Goal: Task Accomplishment & Management: Use online tool/utility

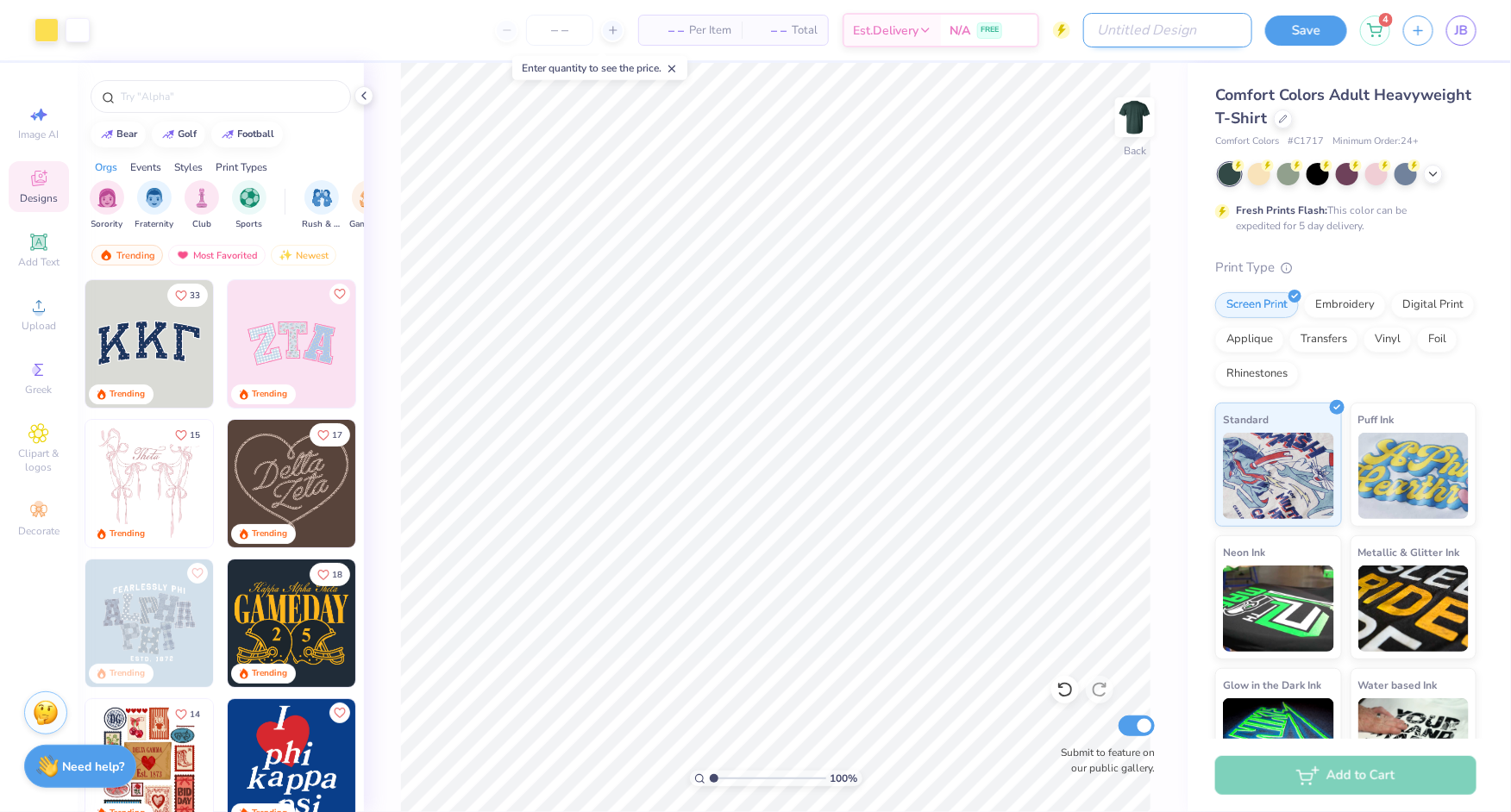
click at [1166, 37] on input "Design Title" at bounding box center [1168, 30] width 169 height 35
type input "GoPackGo"
click at [1299, 27] on button "Save" at bounding box center [1306, 27] width 82 height 30
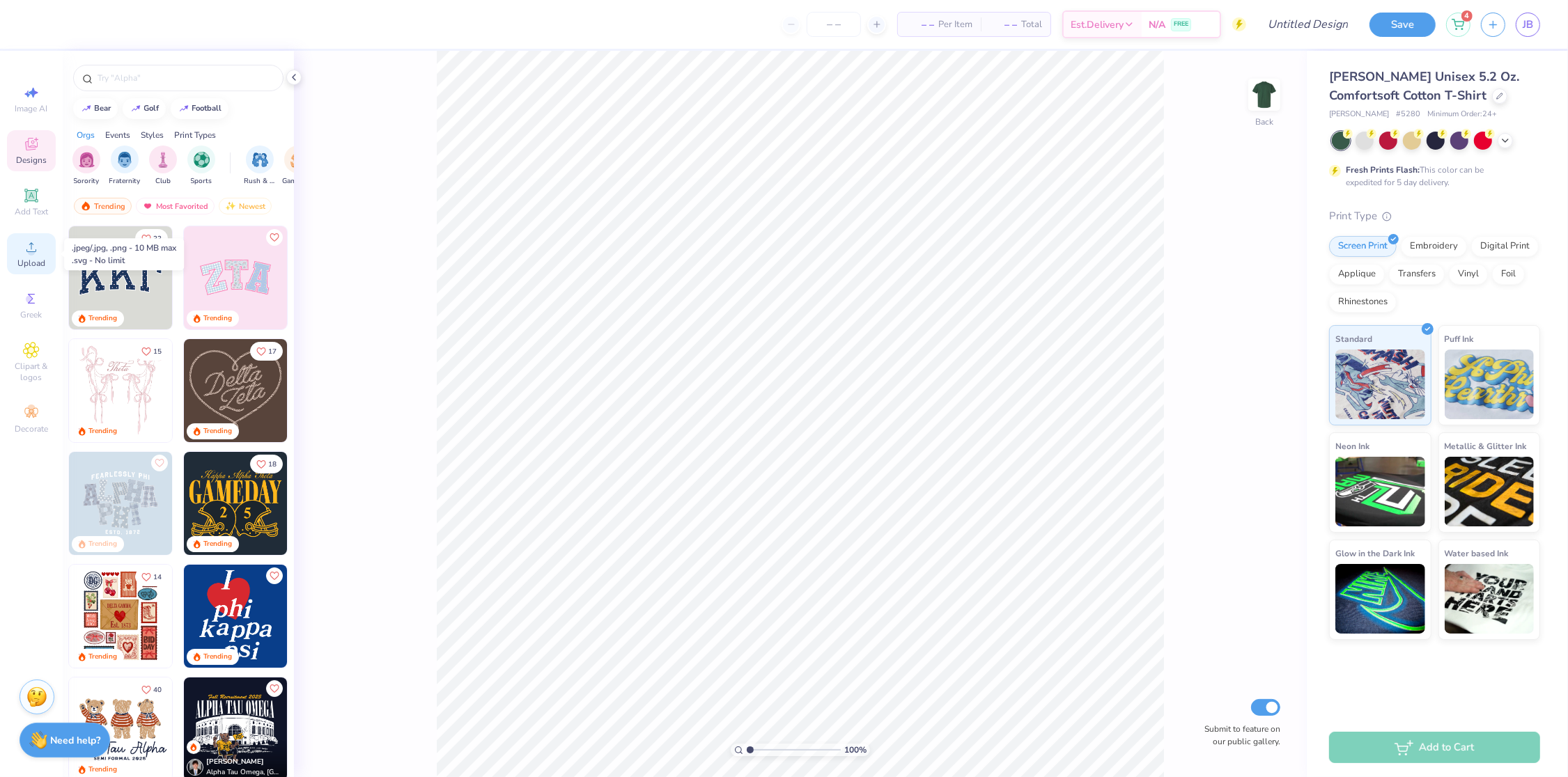
click at [29, 253] on circle at bounding box center [31, 252] width 8 height 8
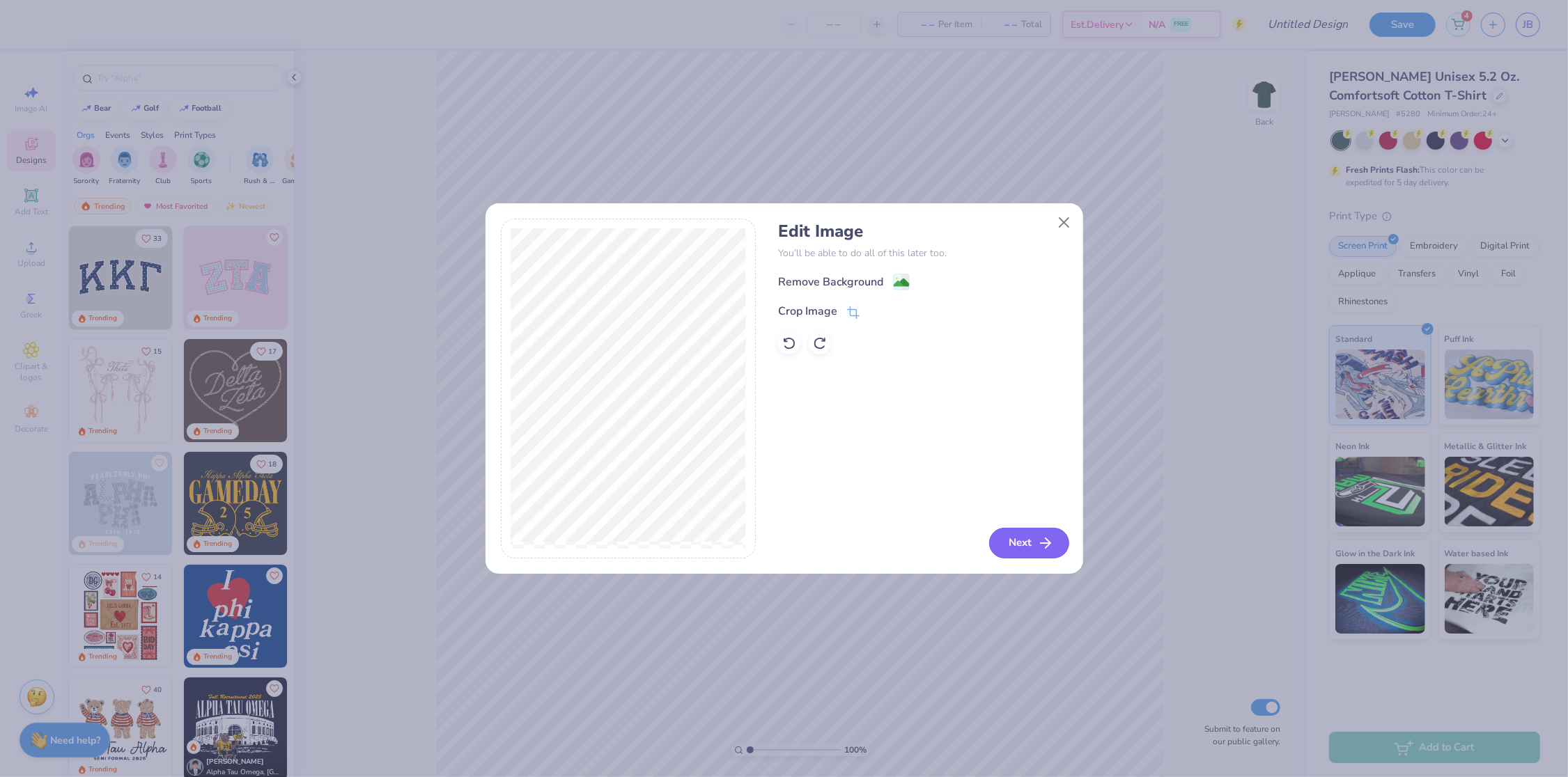
click at [1039, 540] on icon "button" at bounding box center [1045, 543] width 16 height 16
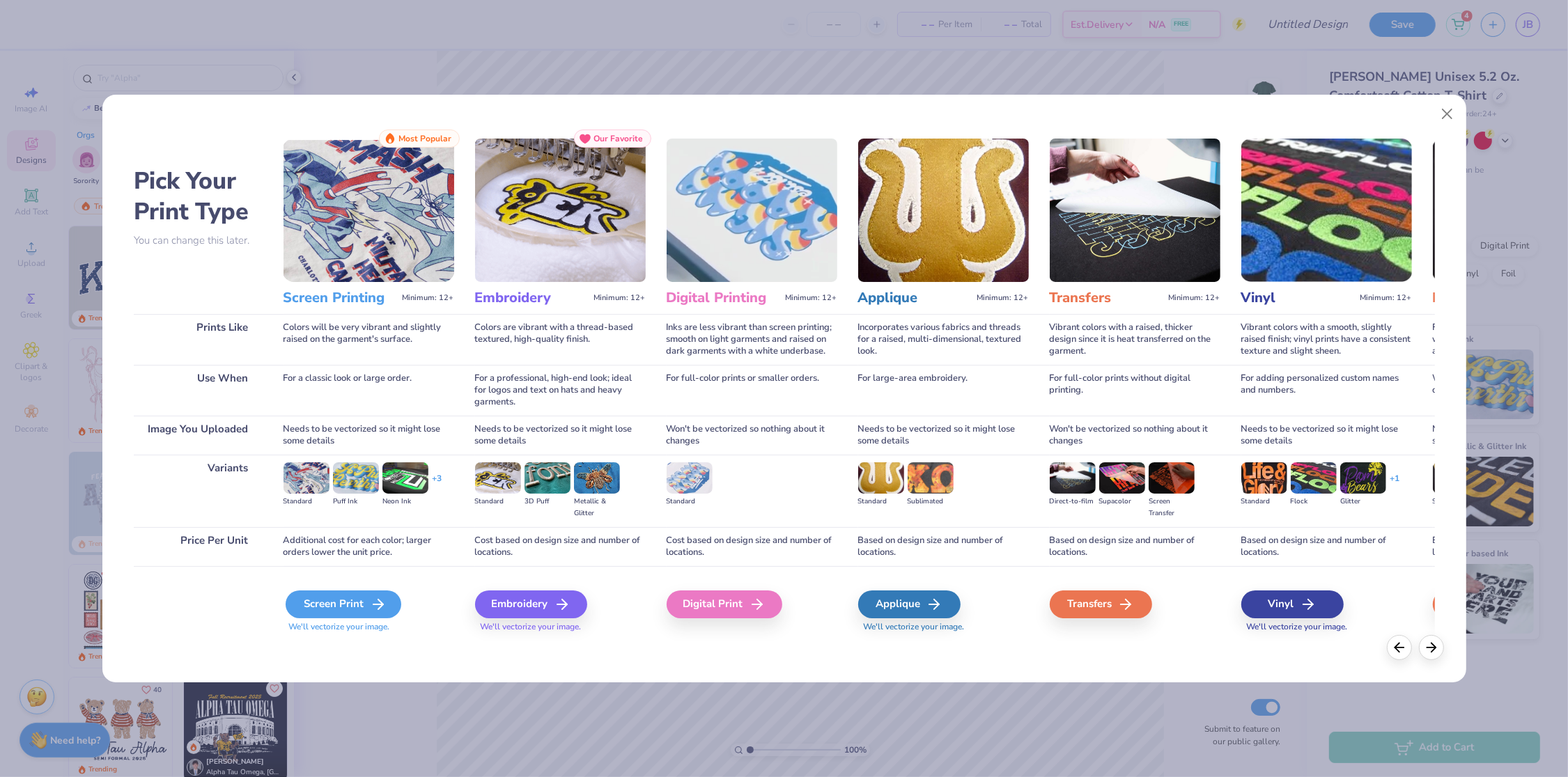
click at [302, 604] on div "Screen Print" at bounding box center [343, 605] width 115 height 28
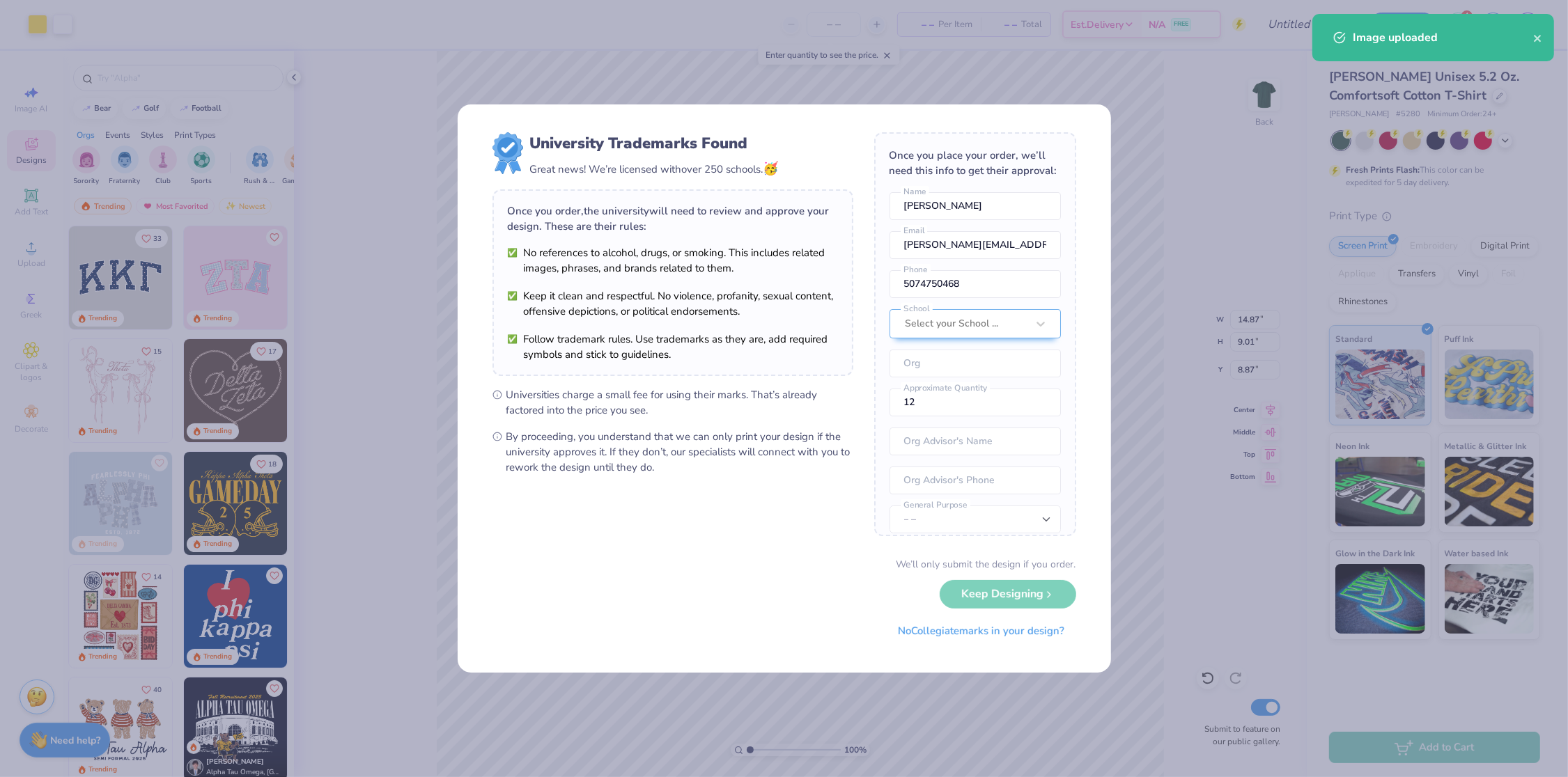
click at [836, 367] on body "Art colors – – Per Item – – Total Est. Delivery N/A FREE Design Title Save 4 JB…" at bounding box center [784, 388] width 1568 height 777
type input "3.00"
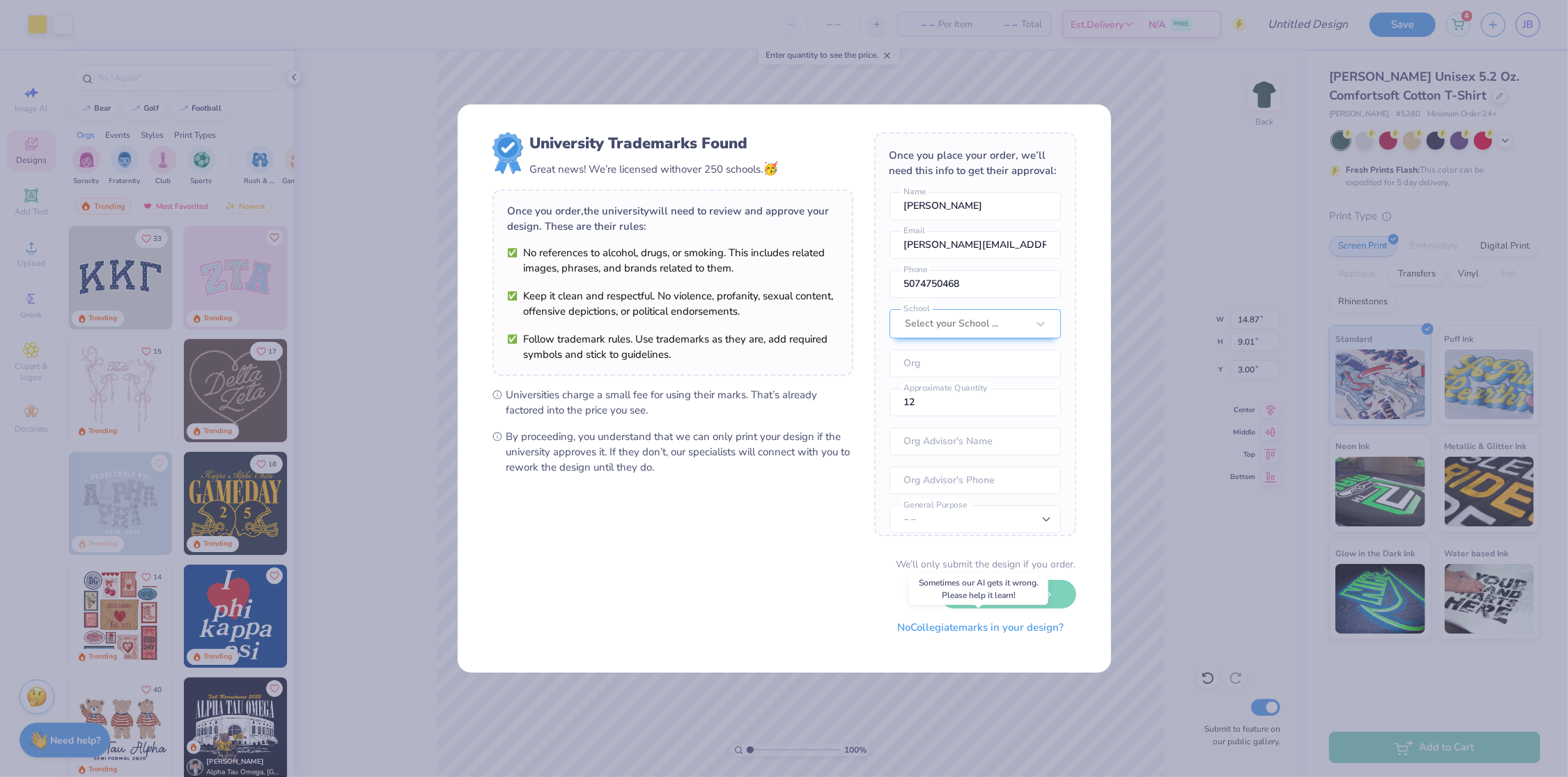
click at [1034, 629] on button "No Collegiate marks in your design?" at bounding box center [981, 628] width 190 height 28
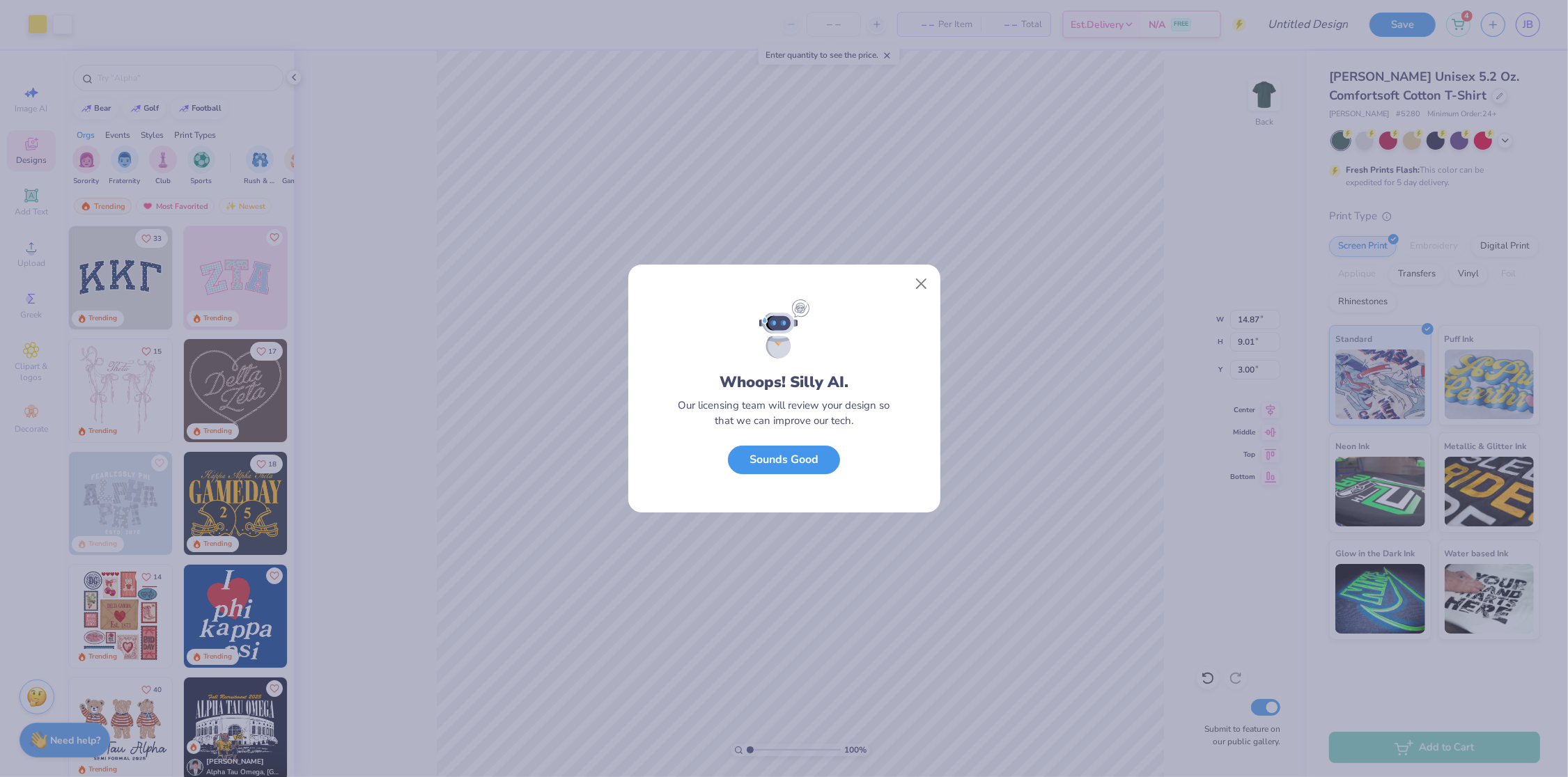
click at [755, 455] on button "Sounds Good" at bounding box center [783, 460] width 112 height 28
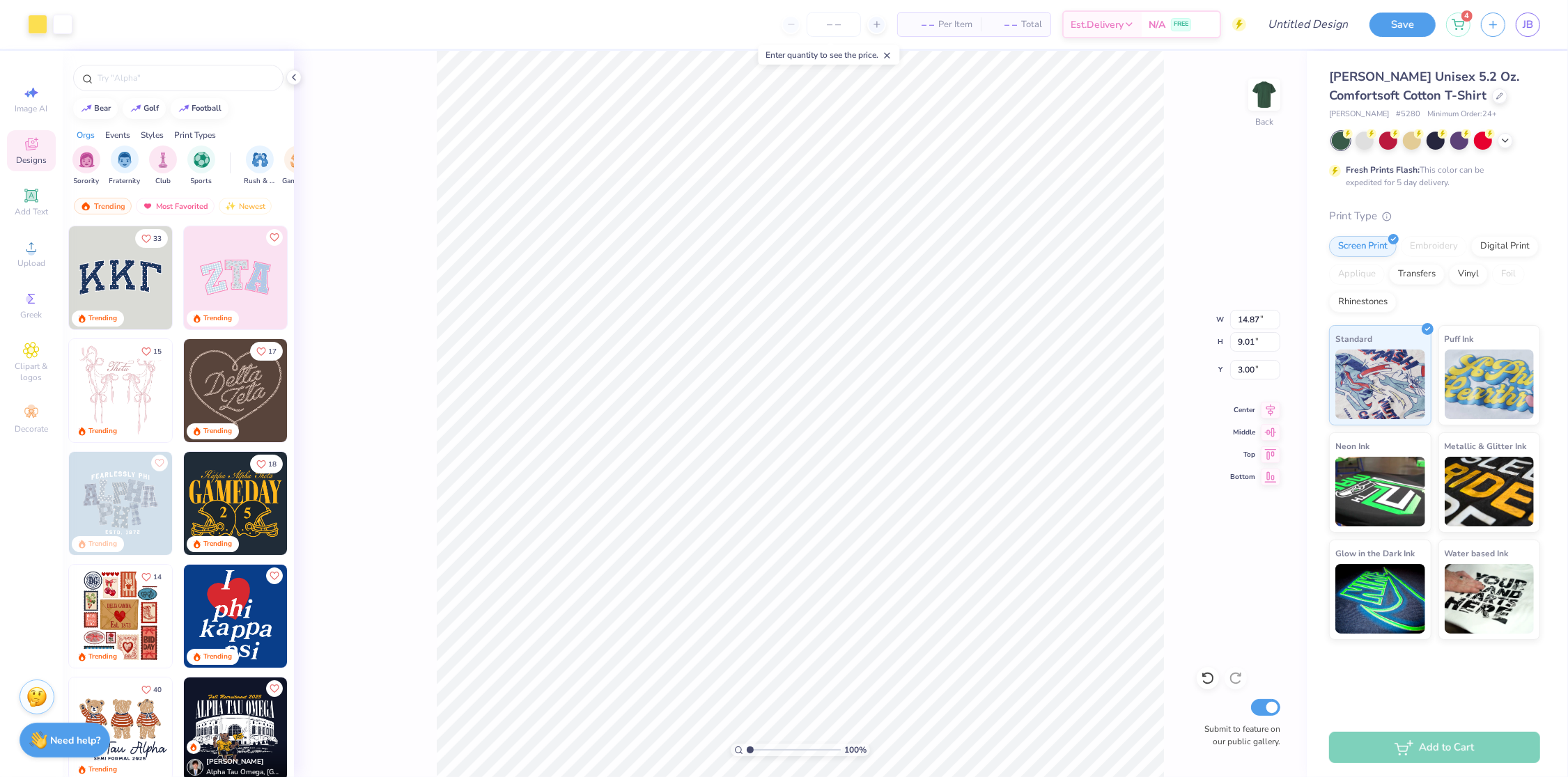
type input "10.40"
type input "6.30"
type input "4.53"
click at [844, 23] on input "number" at bounding box center [833, 24] width 54 height 25
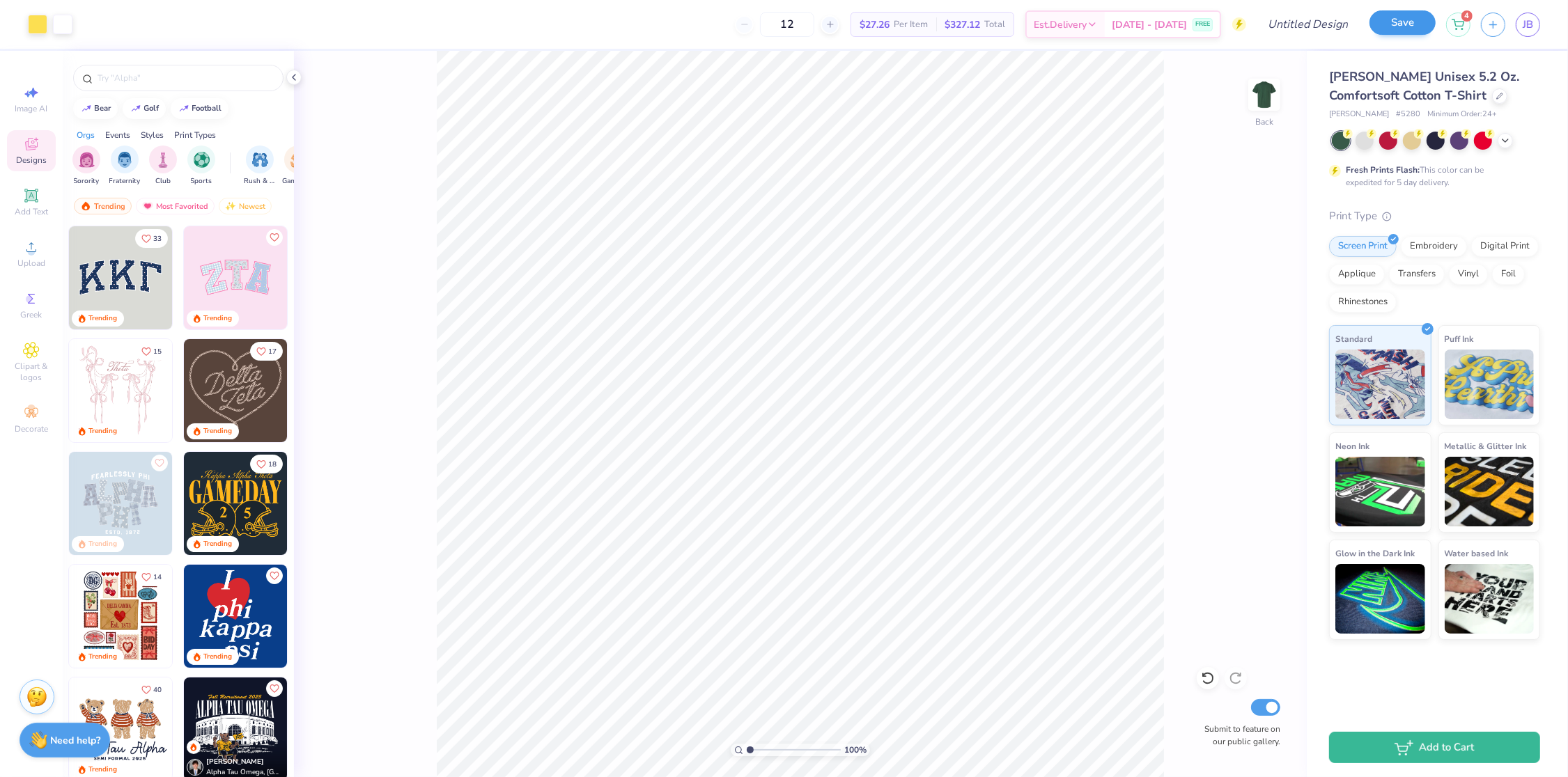
type input "12"
click at [1411, 20] on button "Save" at bounding box center [1402, 22] width 66 height 24
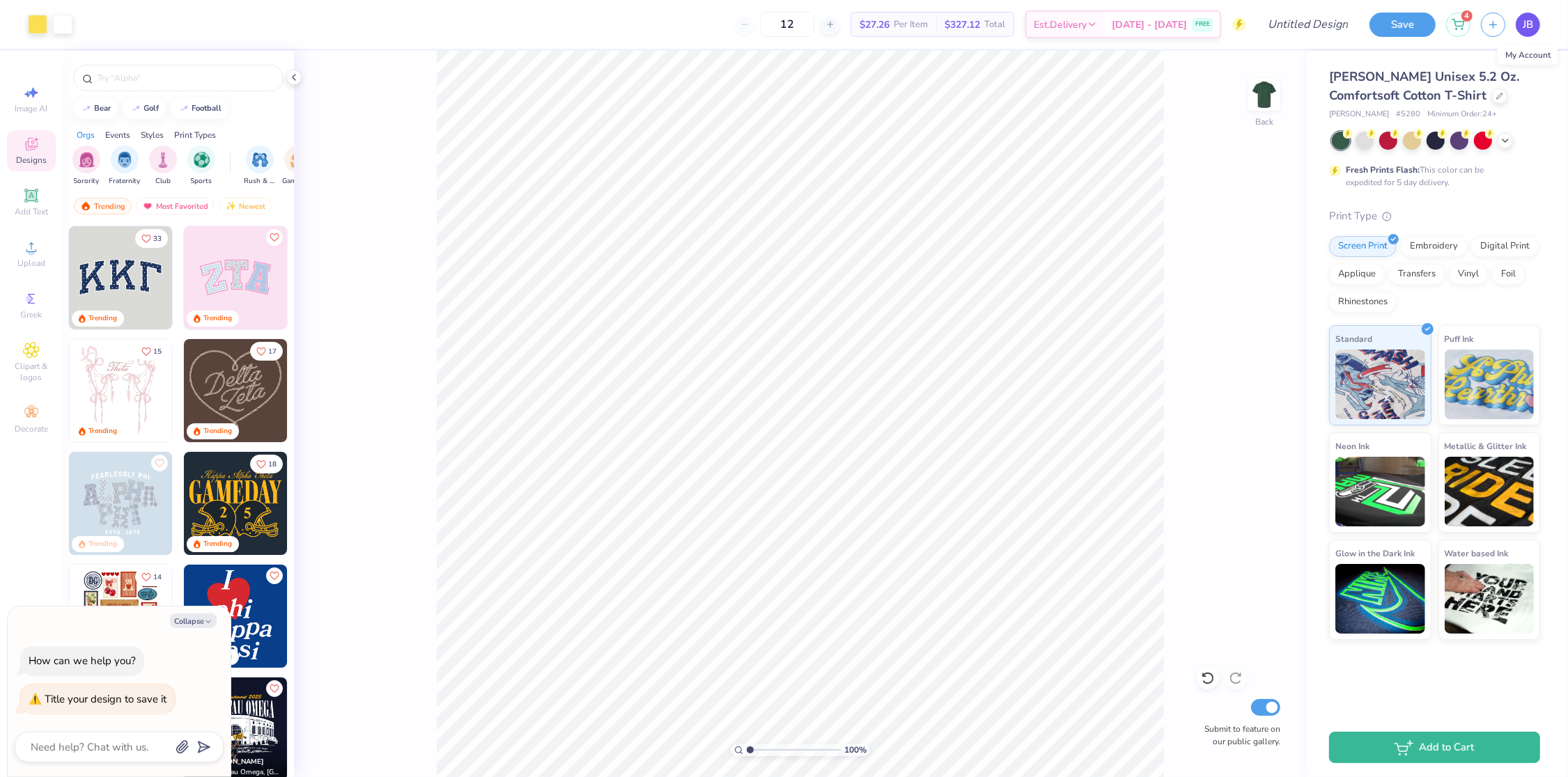
click at [1527, 26] on span "JB" at bounding box center [1527, 24] width 10 height 16
type textarea "x"
click at [1275, 24] on input "Design Title" at bounding box center [1291, 24] width 137 height 28
type input "P"
type textarea "x"
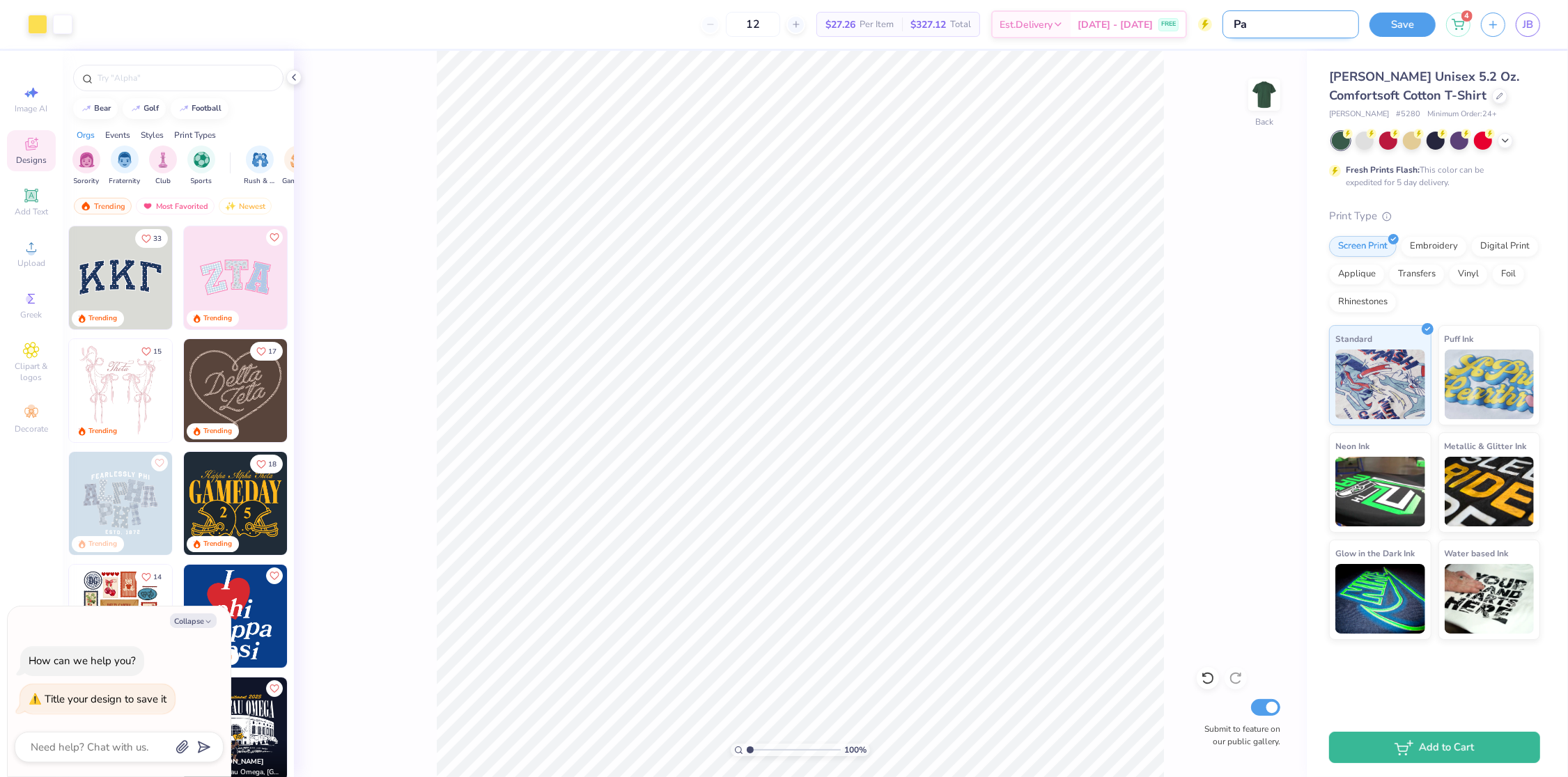
type input "Pac"
type textarea "x"
type input "Pack"
type textarea "x"
type input "Packe"
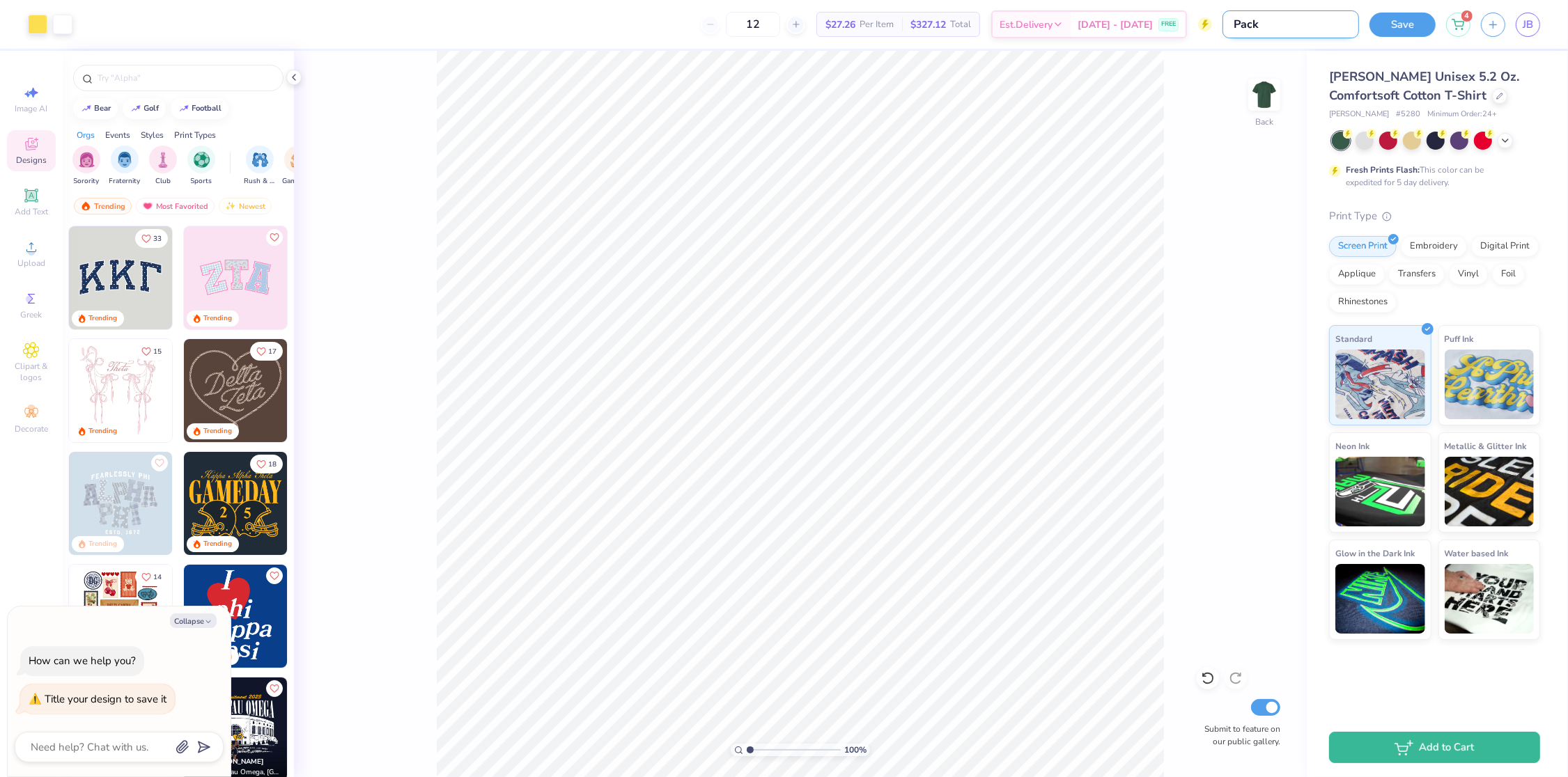
type textarea "x"
type input "Packer"
type textarea "x"
type input "Packers"
type textarea "x"
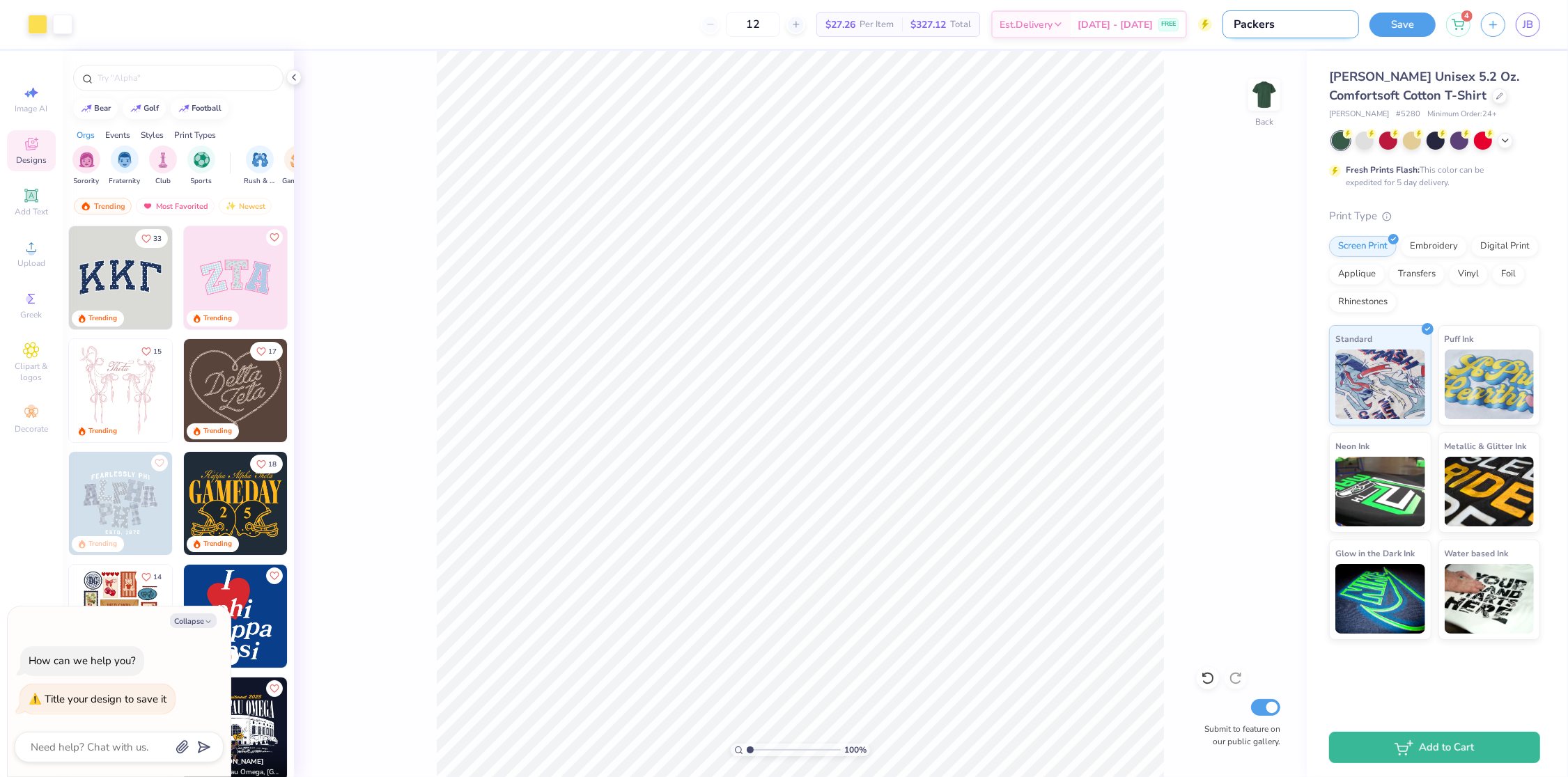
type input "Packers2"
type textarea "x"
type input "Packers2"
click at [1398, 21] on button "Save" at bounding box center [1402, 22] width 66 height 24
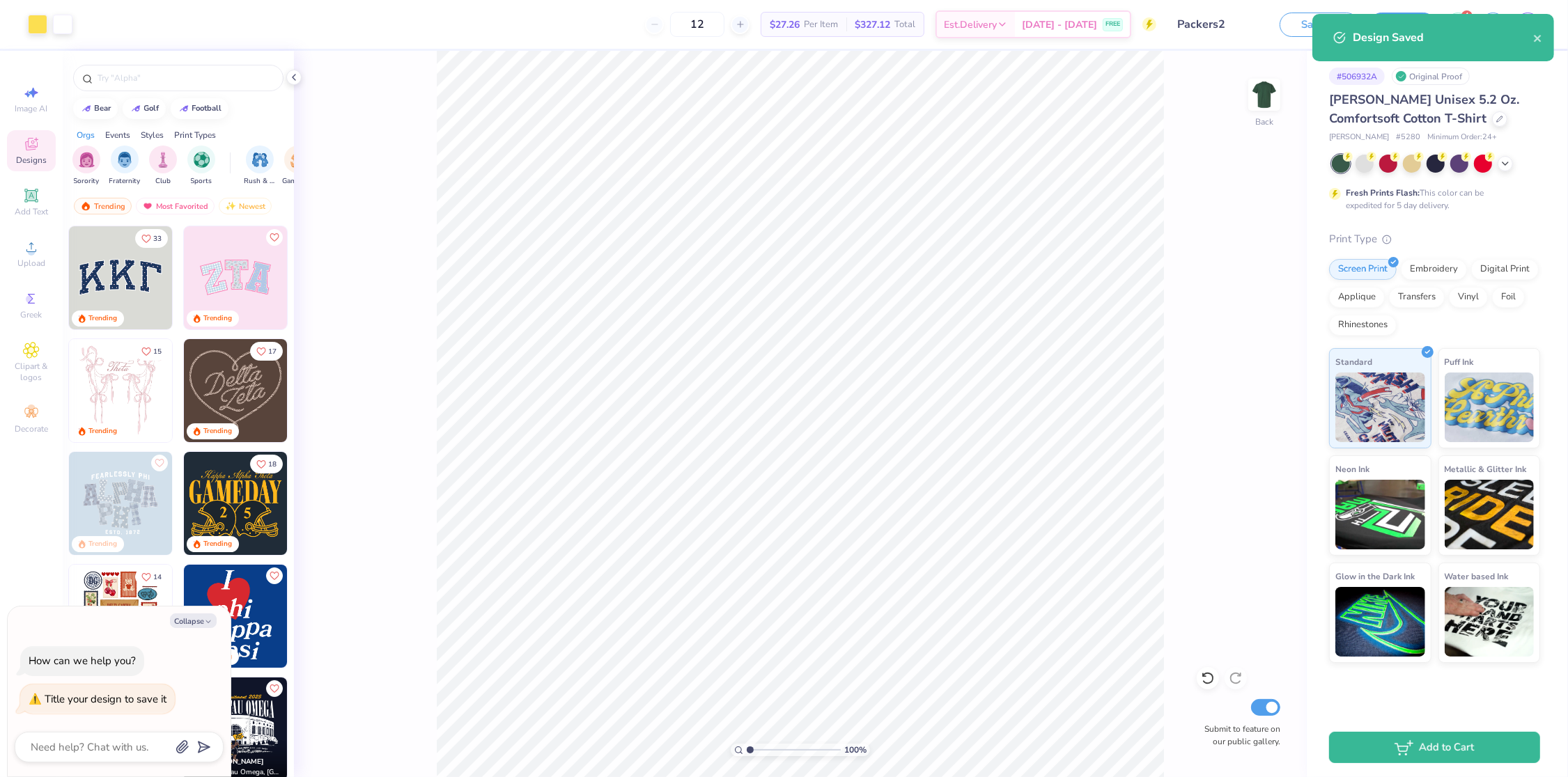
type textarea "x"
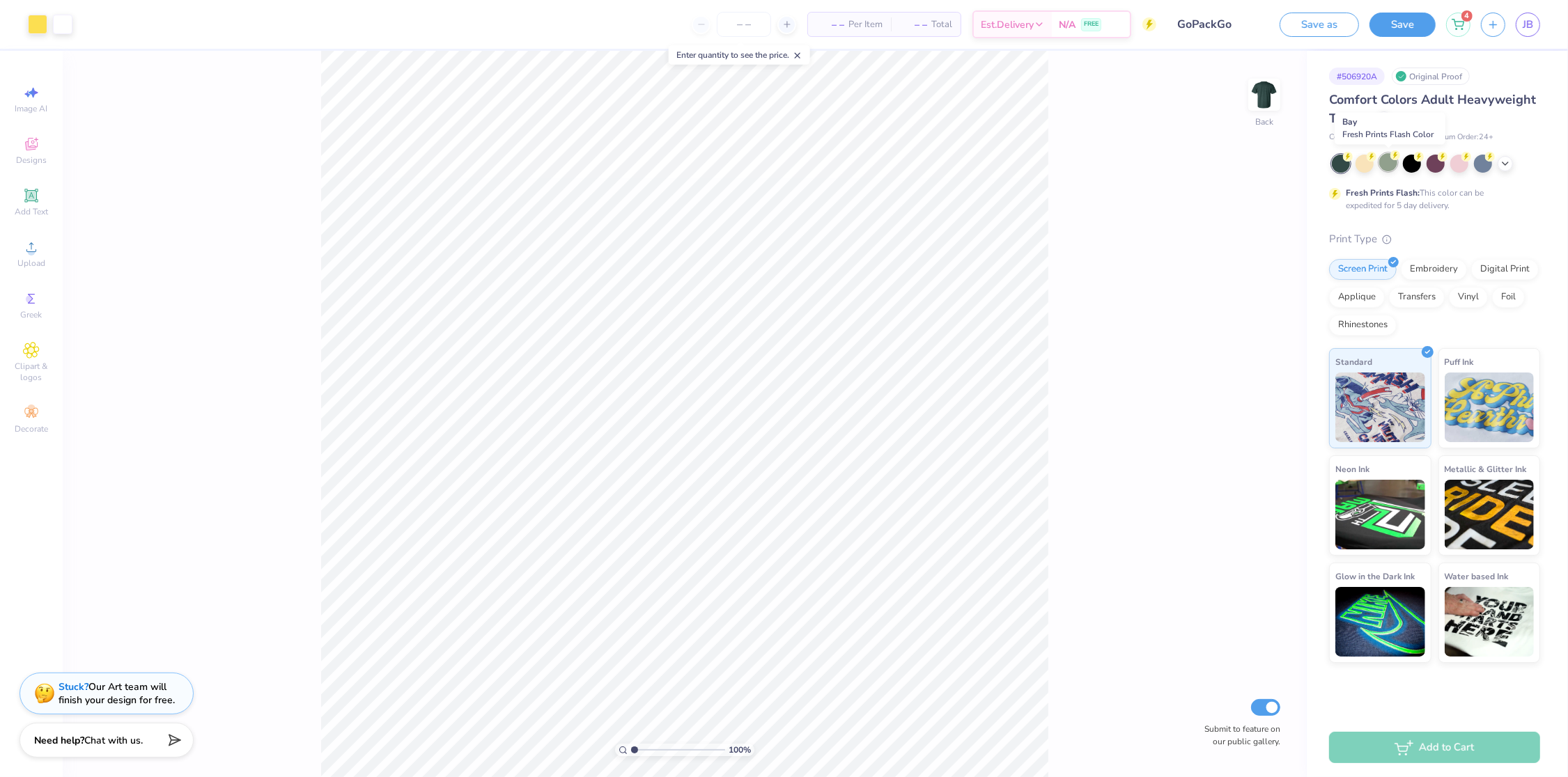
click at [1384, 163] on div at bounding box center [1387, 162] width 18 height 18
click at [1511, 164] on div at bounding box center [1505, 162] width 16 height 16
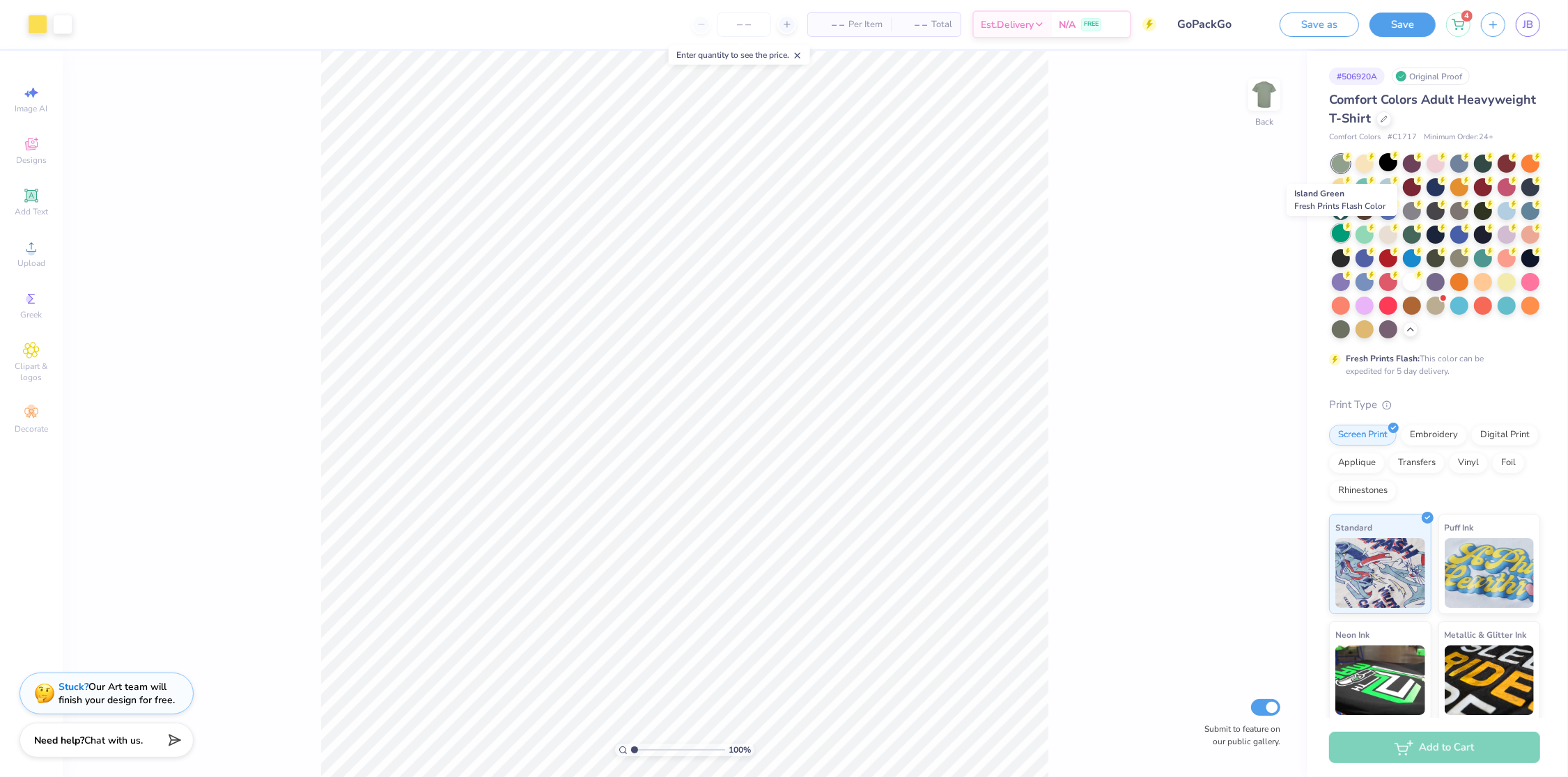
click at [1343, 235] on div at bounding box center [1340, 233] width 18 height 18
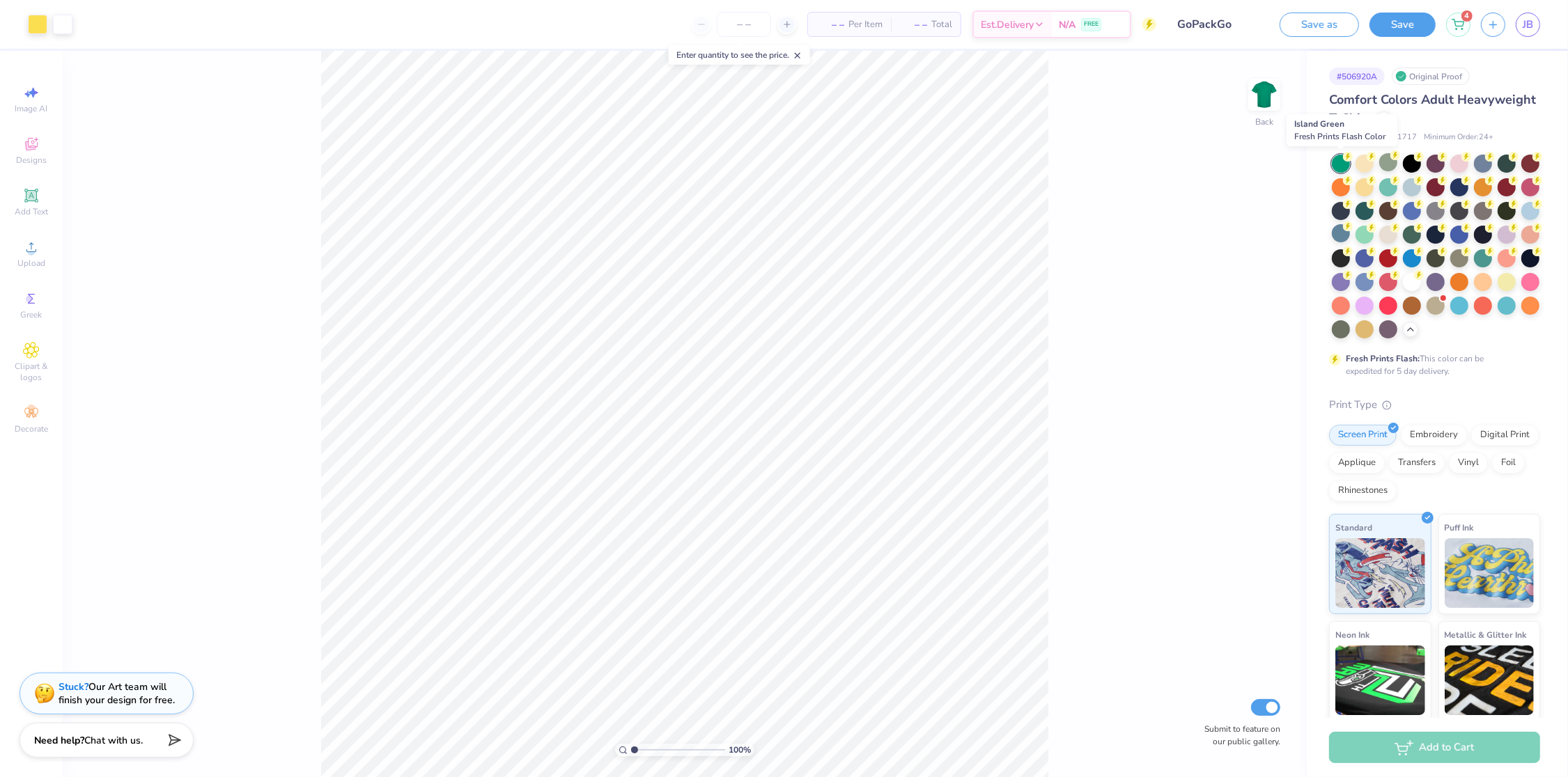
click at [1336, 160] on div at bounding box center [1340, 163] width 18 height 18
click at [1337, 162] on div at bounding box center [1340, 163] width 18 height 18
click at [1384, 159] on div at bounding box center [1387, 162] width 18 height 18
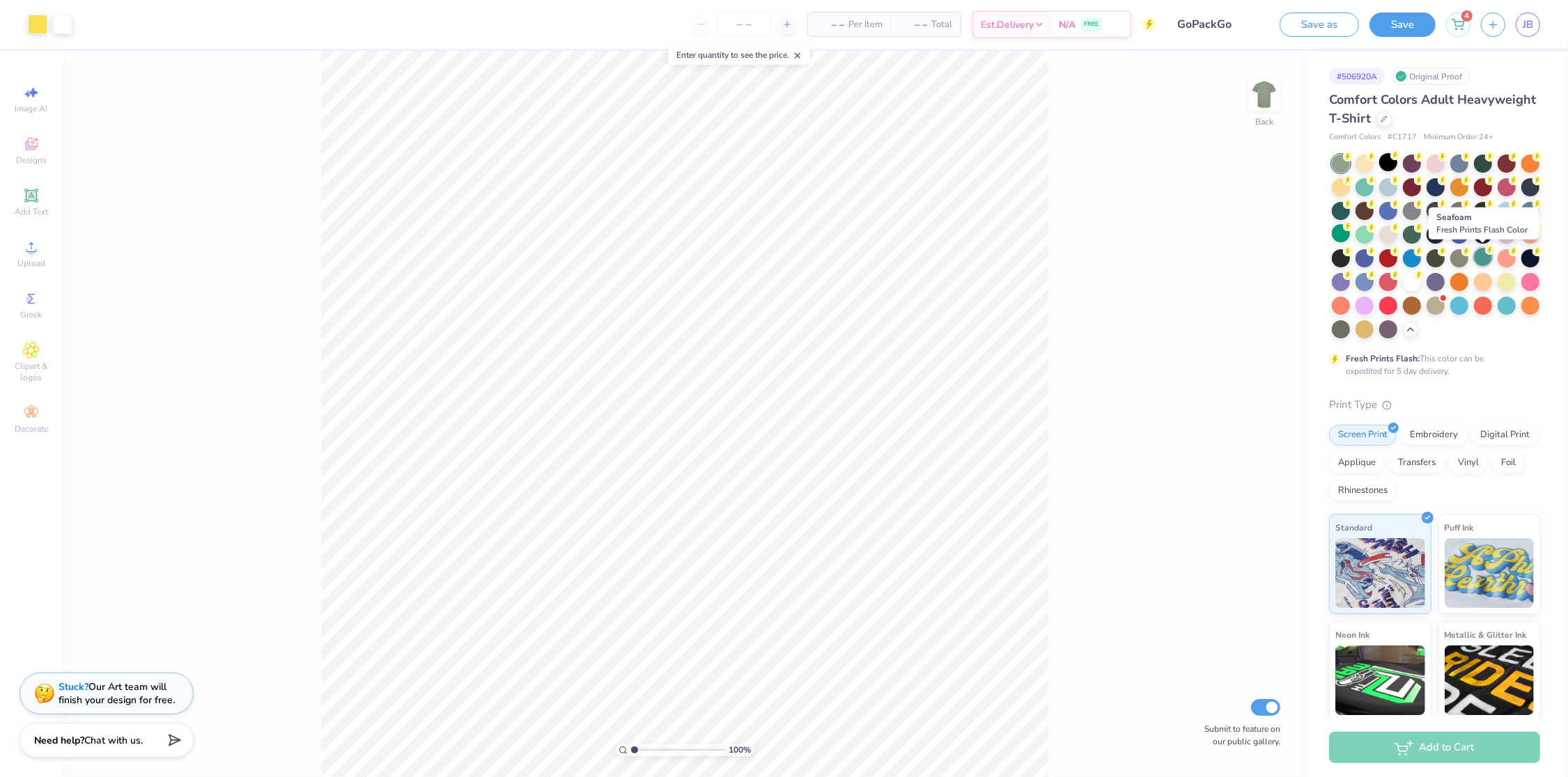
click at [1483, 260] on div at bounding box center [1482, 257] width 18 height 18
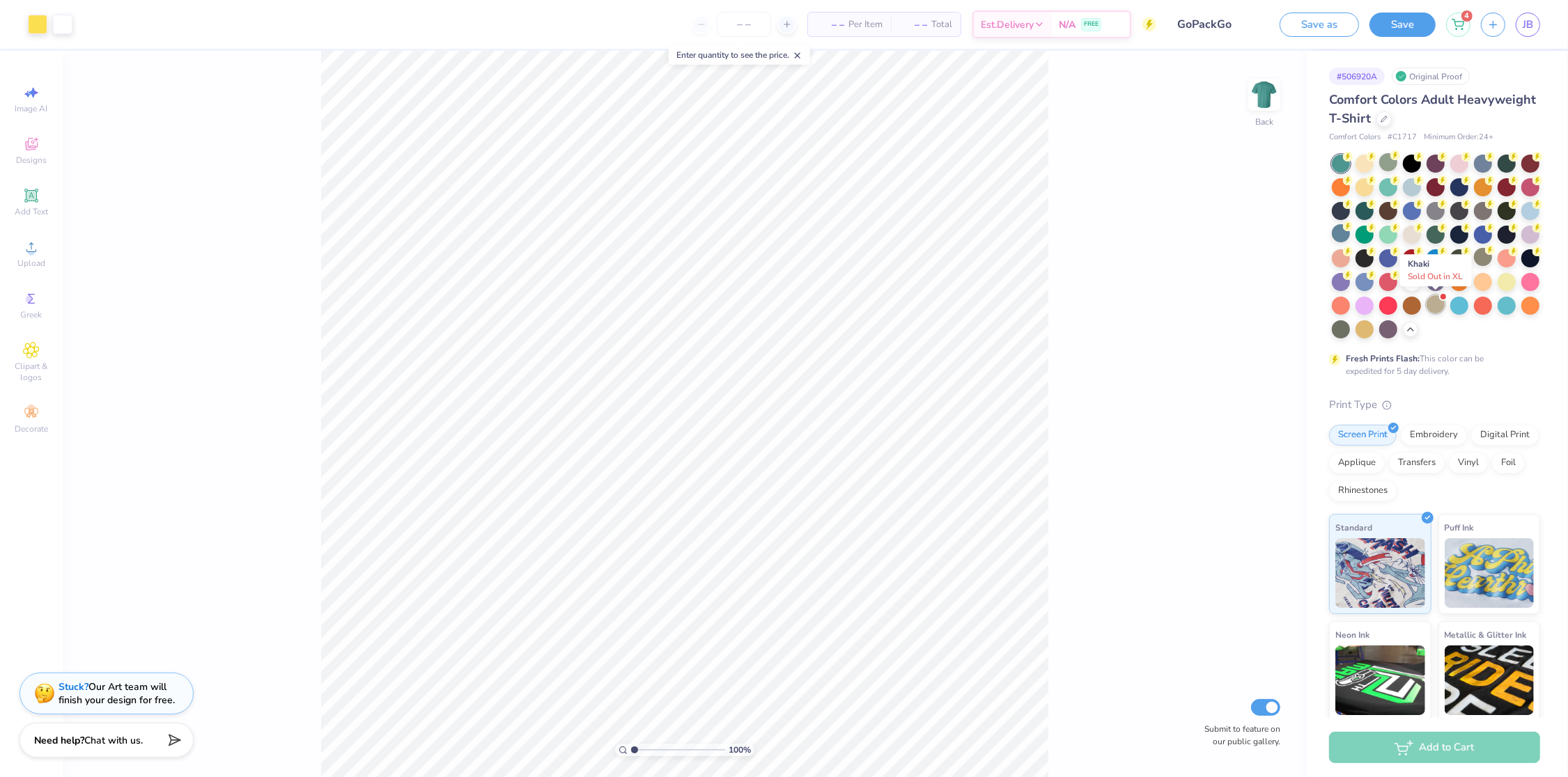
click at [1435, 308] on div at bounding box center [1435, 304] width 18 height 18
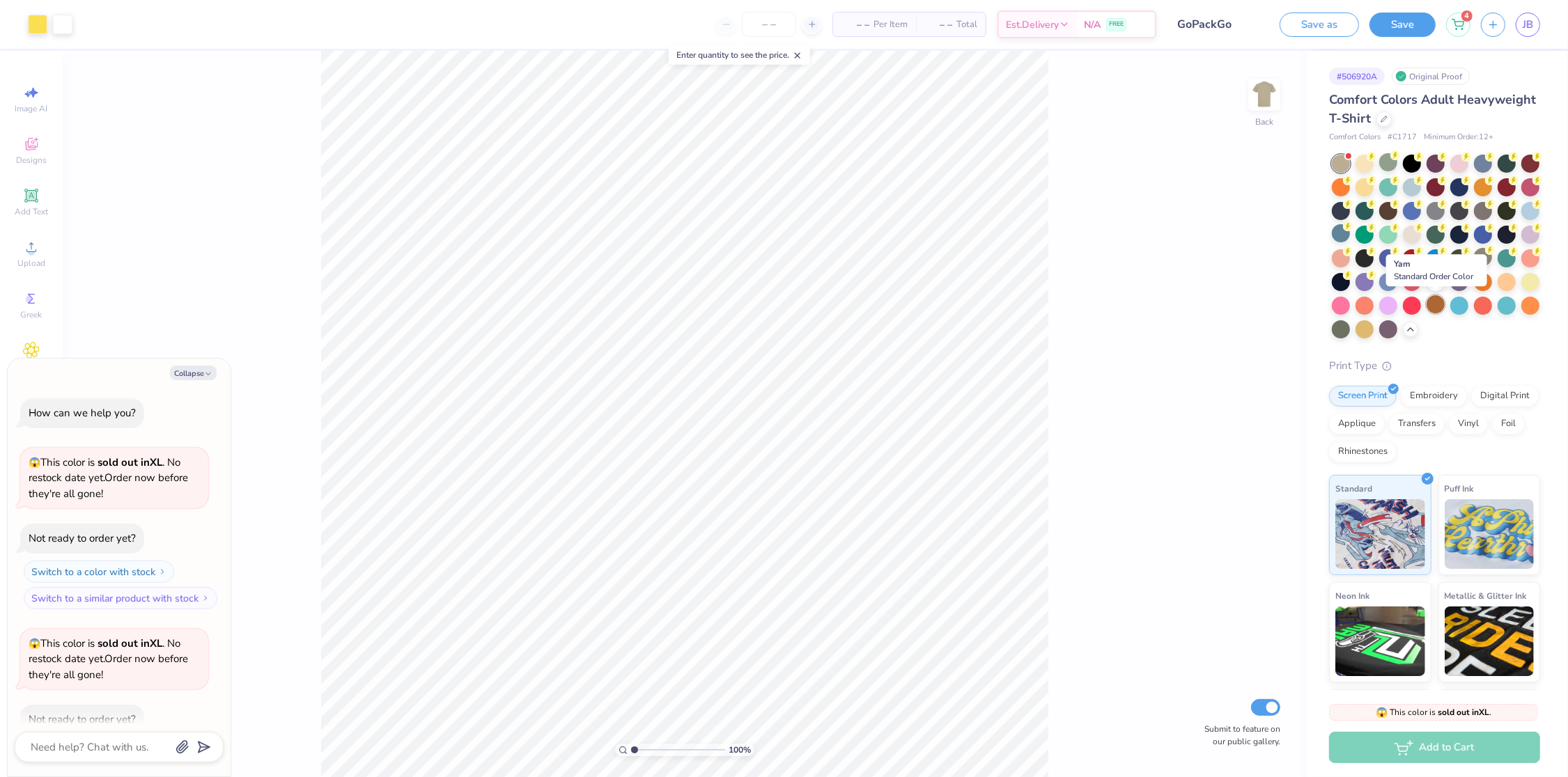
scroll to position [77, 0]
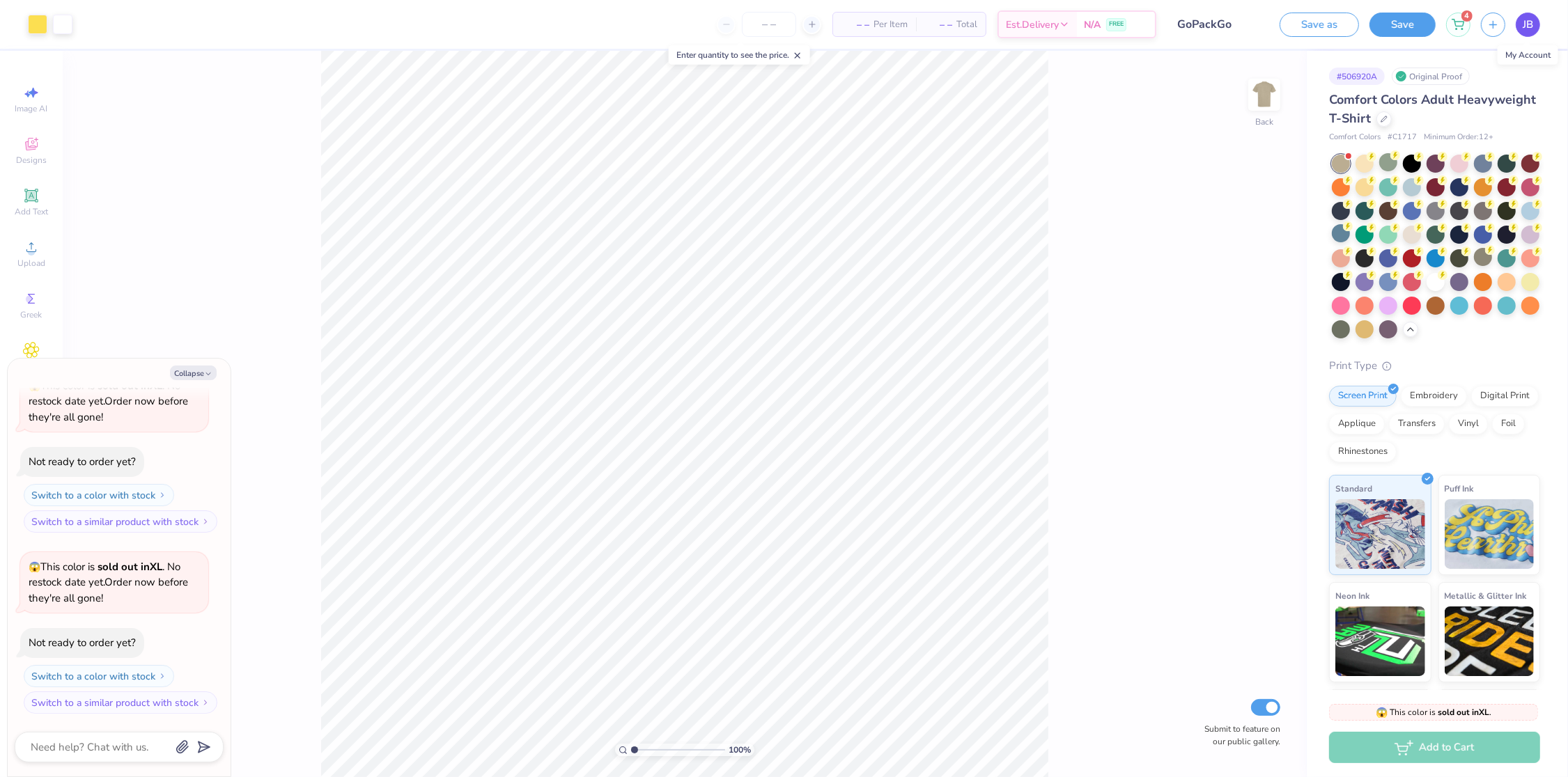
click at [1526, 27] on span "JB" at bounding box center [1527, 24] width 10 height 16
type textarea "x"
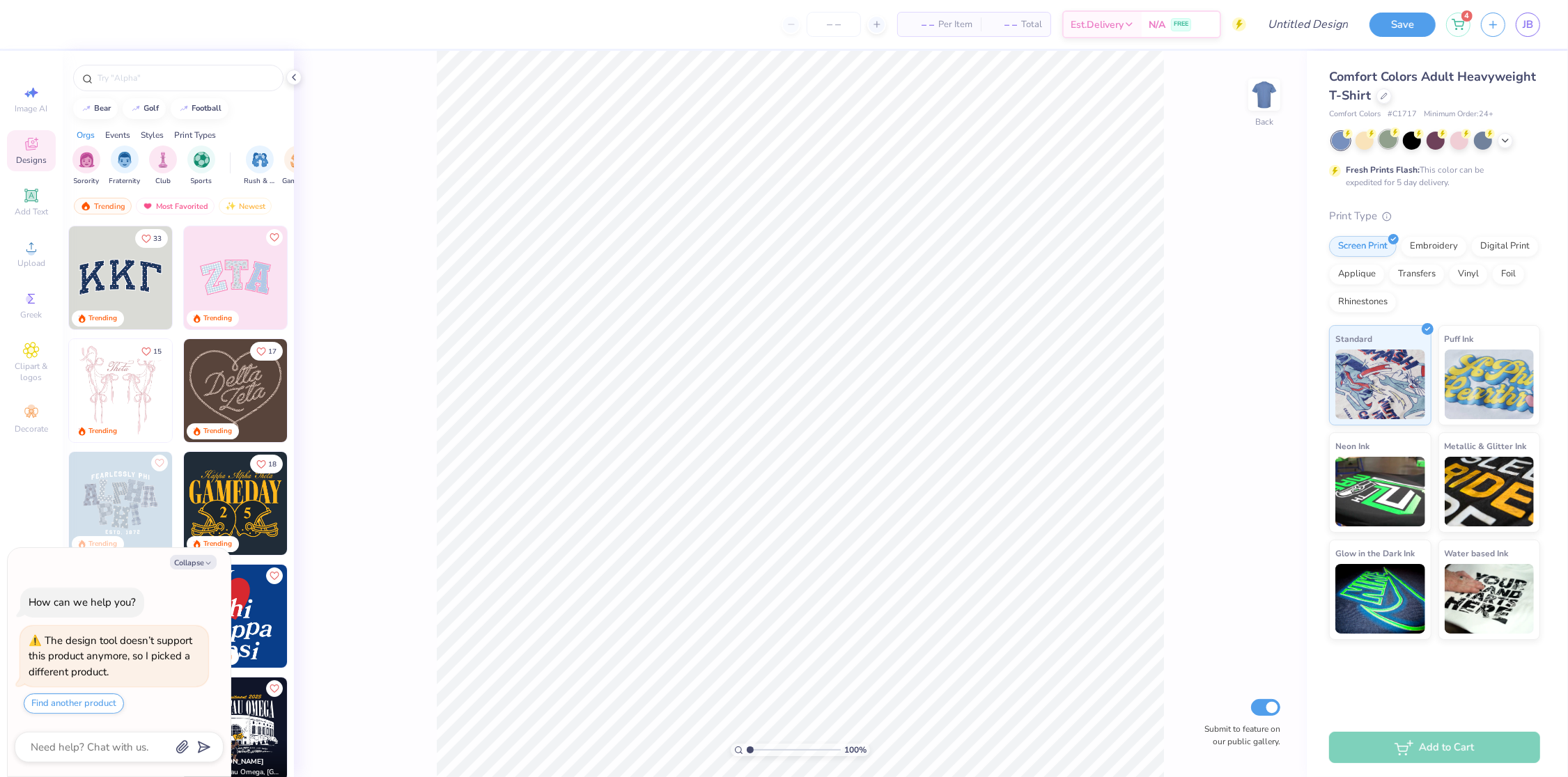
click at [1390, 144] on div at bounding box center [1387, 139] width 18 height 18
click at [1508, 140] on icon at bounding box center [1505, 139] width 11 height 11
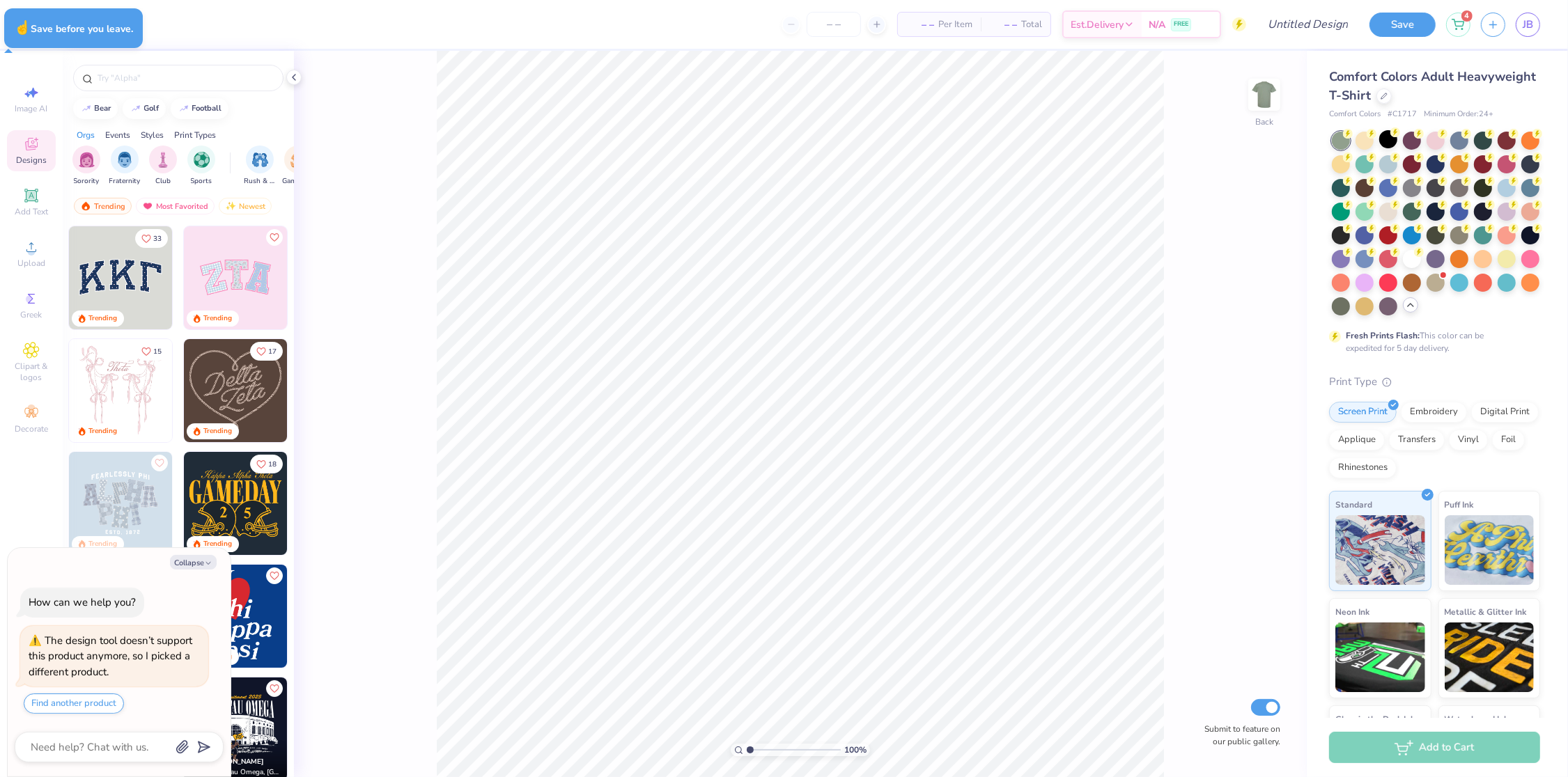
type textarea "x"
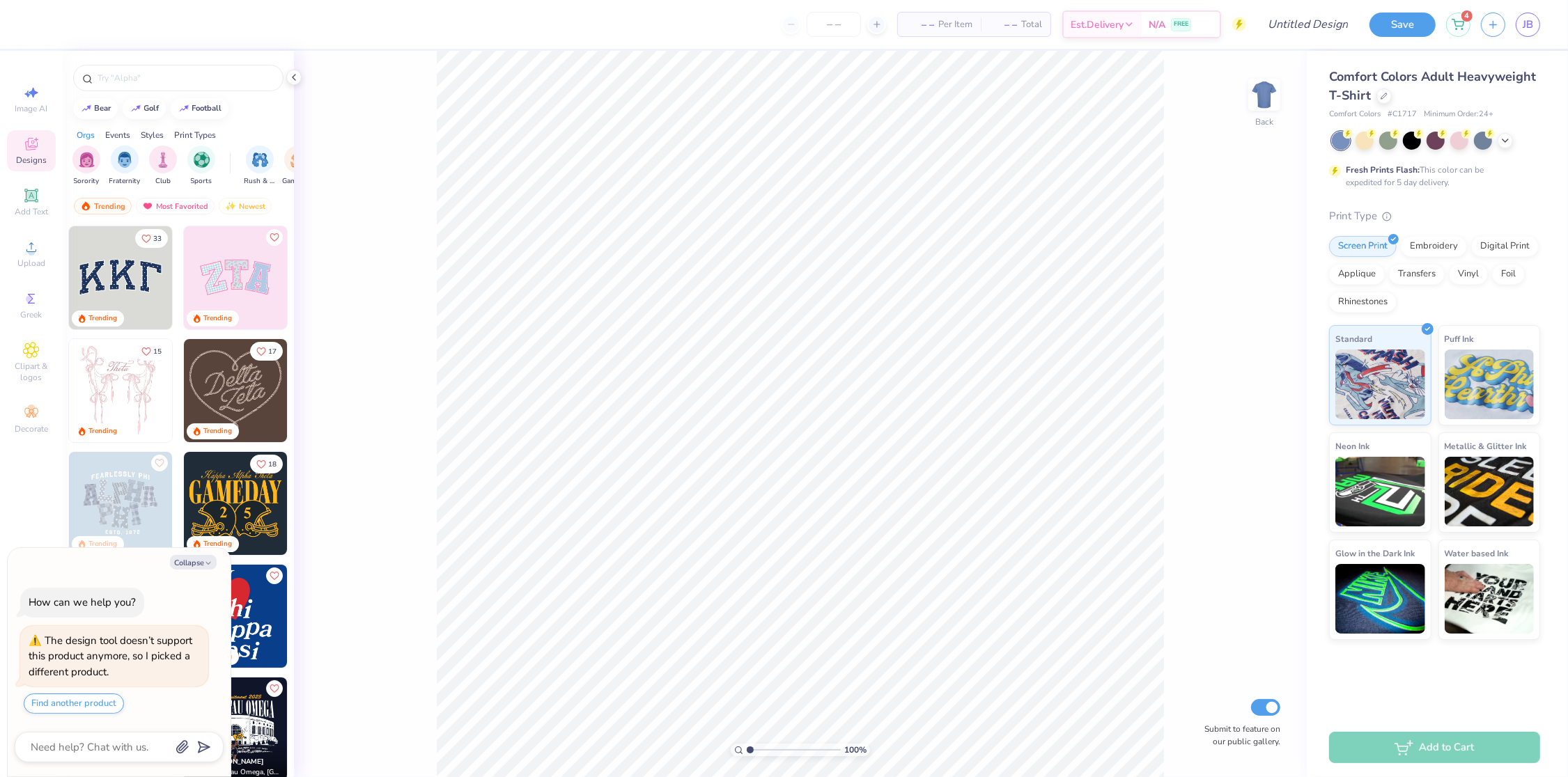
click at [1465, 78] on span "Comfort Colors Adult Heavyweight T-Shirt" at bounding box center [1432, 86] width 207 height 35
click at [1384, 96] on icon at bounding box center [1384, 94] width 7 height 7
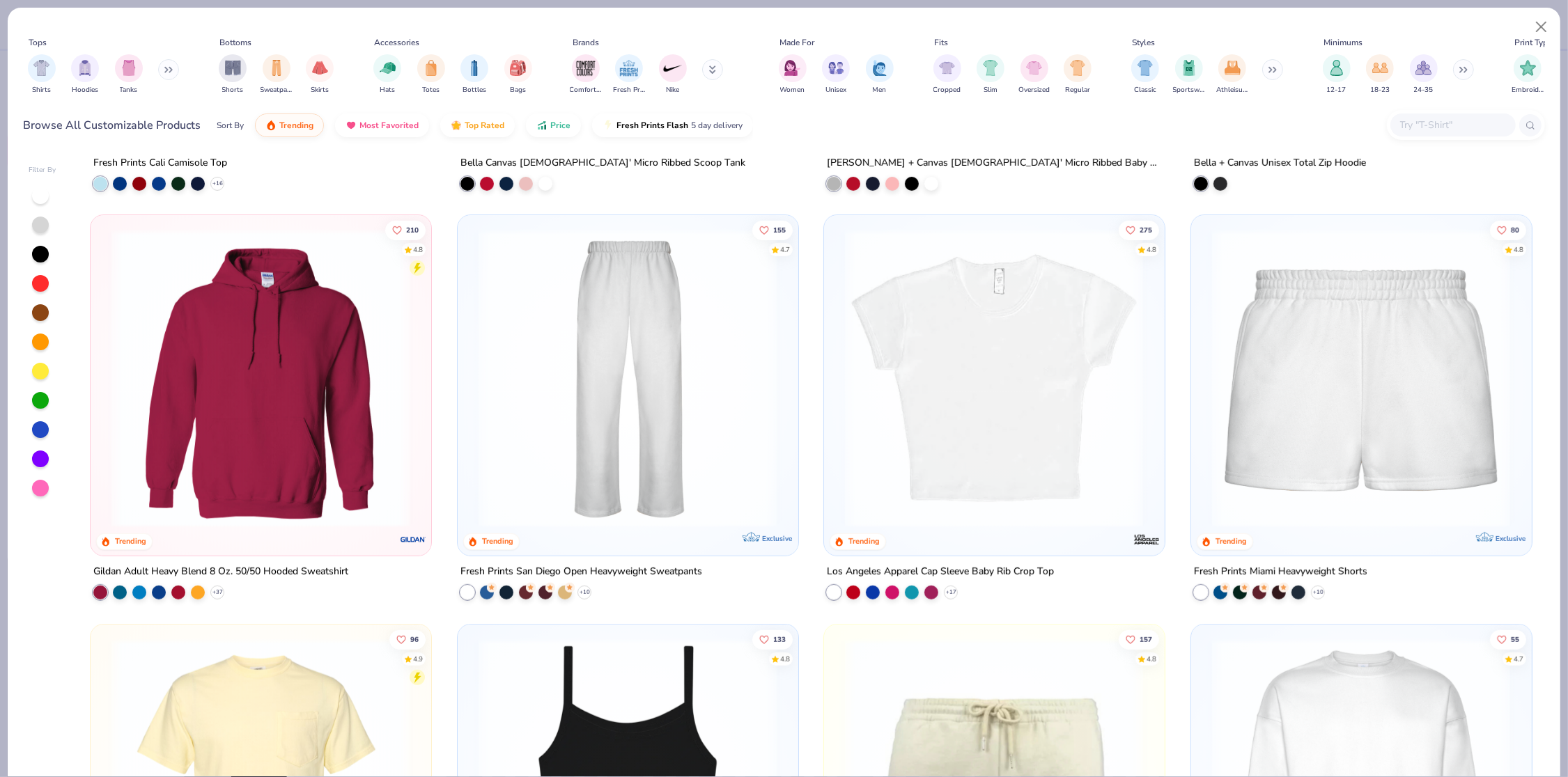
scroll to position [766, 0]
click at [46, 73] on img "filter for Shirts" at bounding box center [42, 67] width 16 height 16
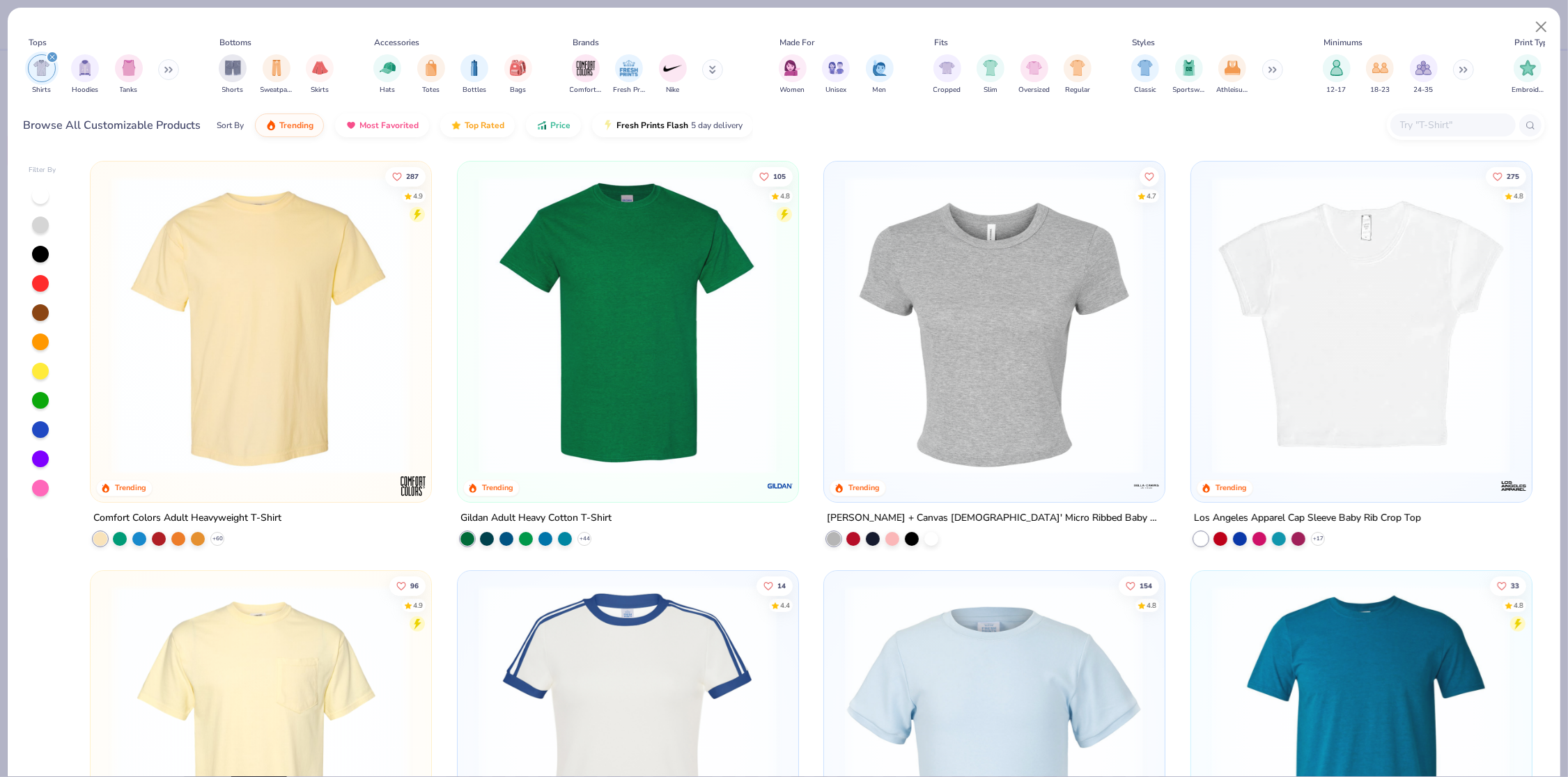
click at [40, 406] on div at bounding box center [40, 400] width 16 height 16
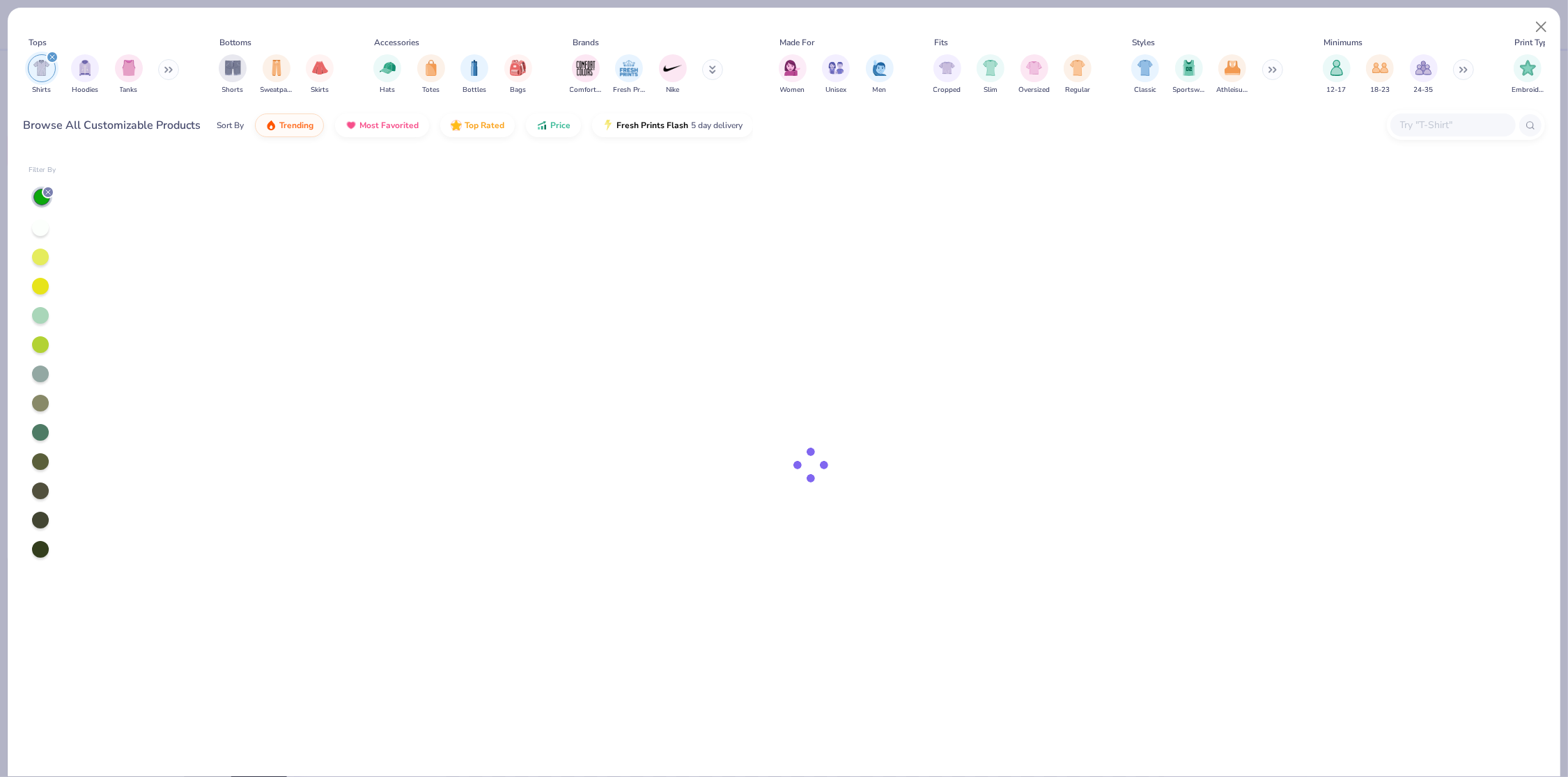
type textarea "x"
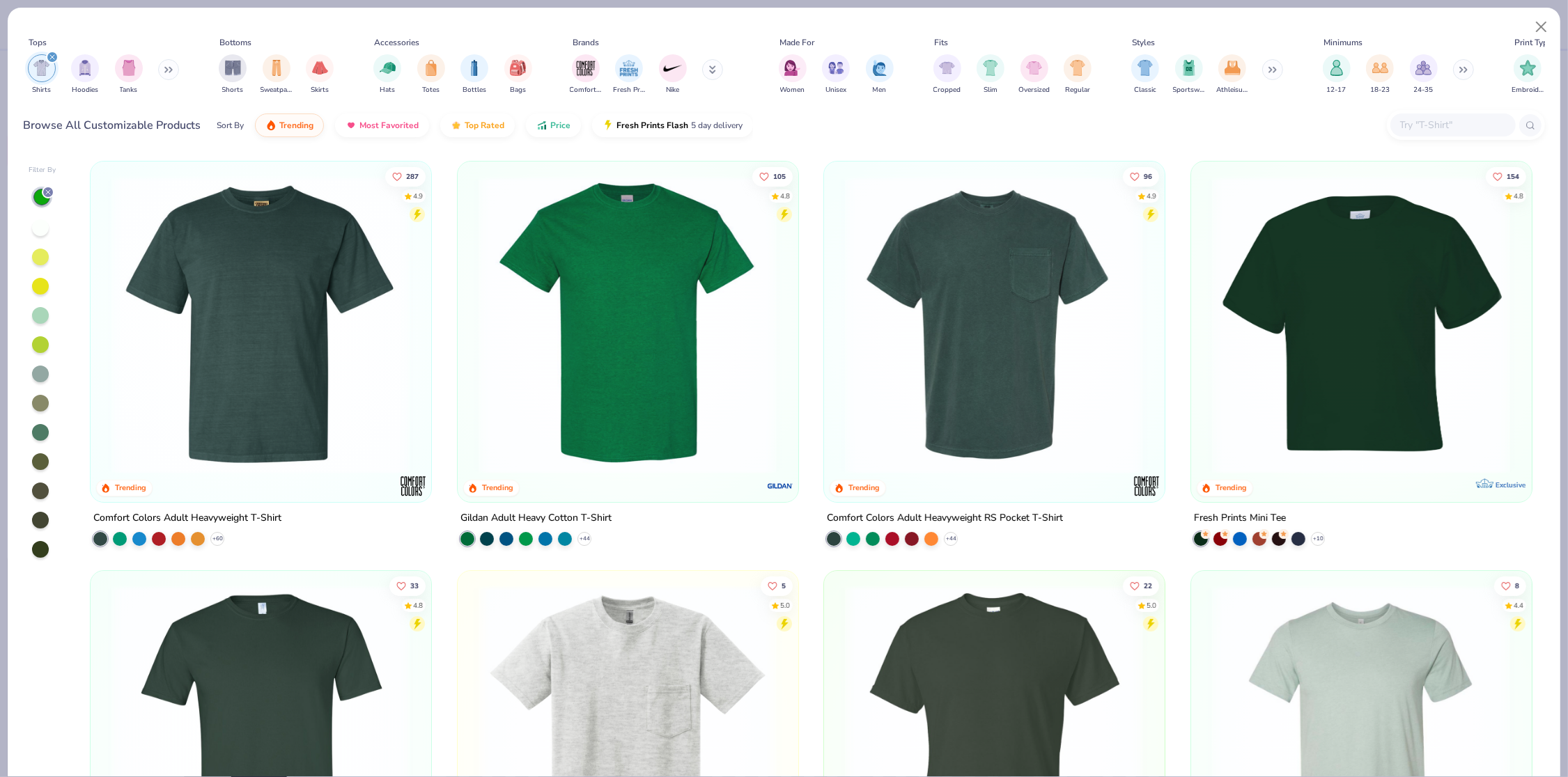
click at [1416, 127] on input "text" at bounding box center [1452, 125] width 108 height 16
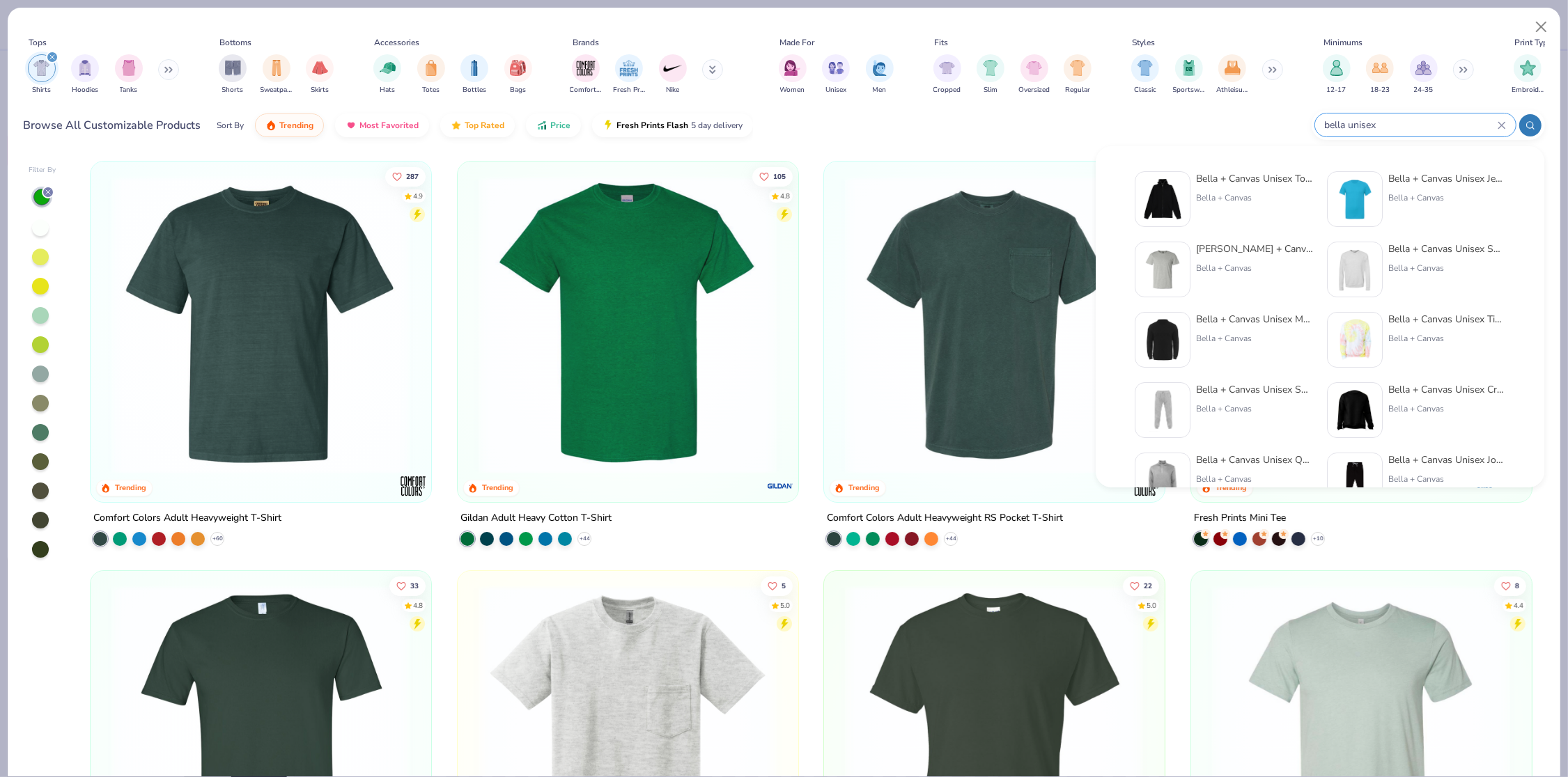
type input "bella unisex"
click at [1263, 245] on div "[PERSON_NAME] + Canvas Unisex Heather CVC T-Shirt" at bounding box center [1254, 249] width 117 height 15
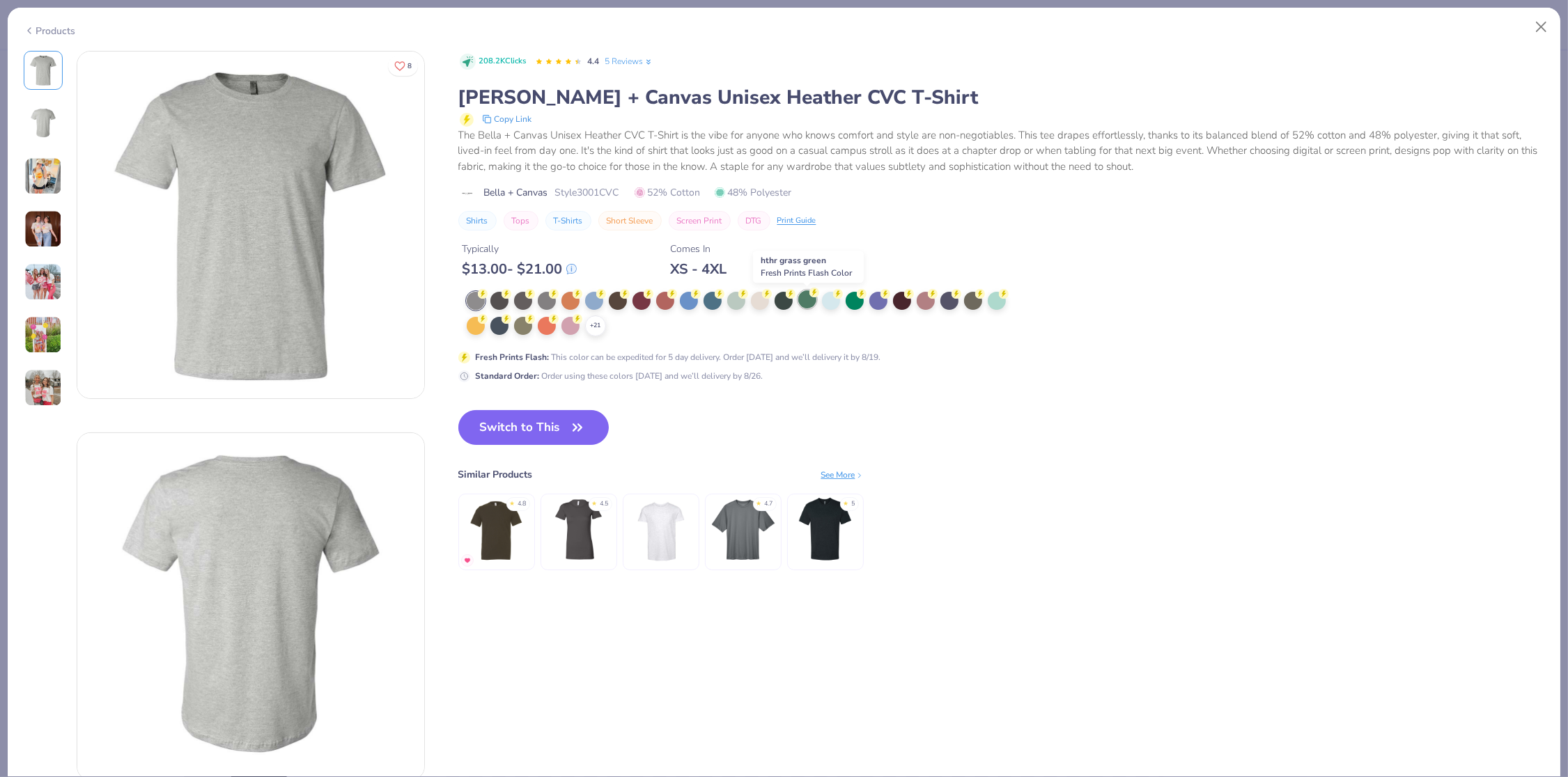
click at [813, 301] on div at bounding box center [807, 299] width 18 height 18
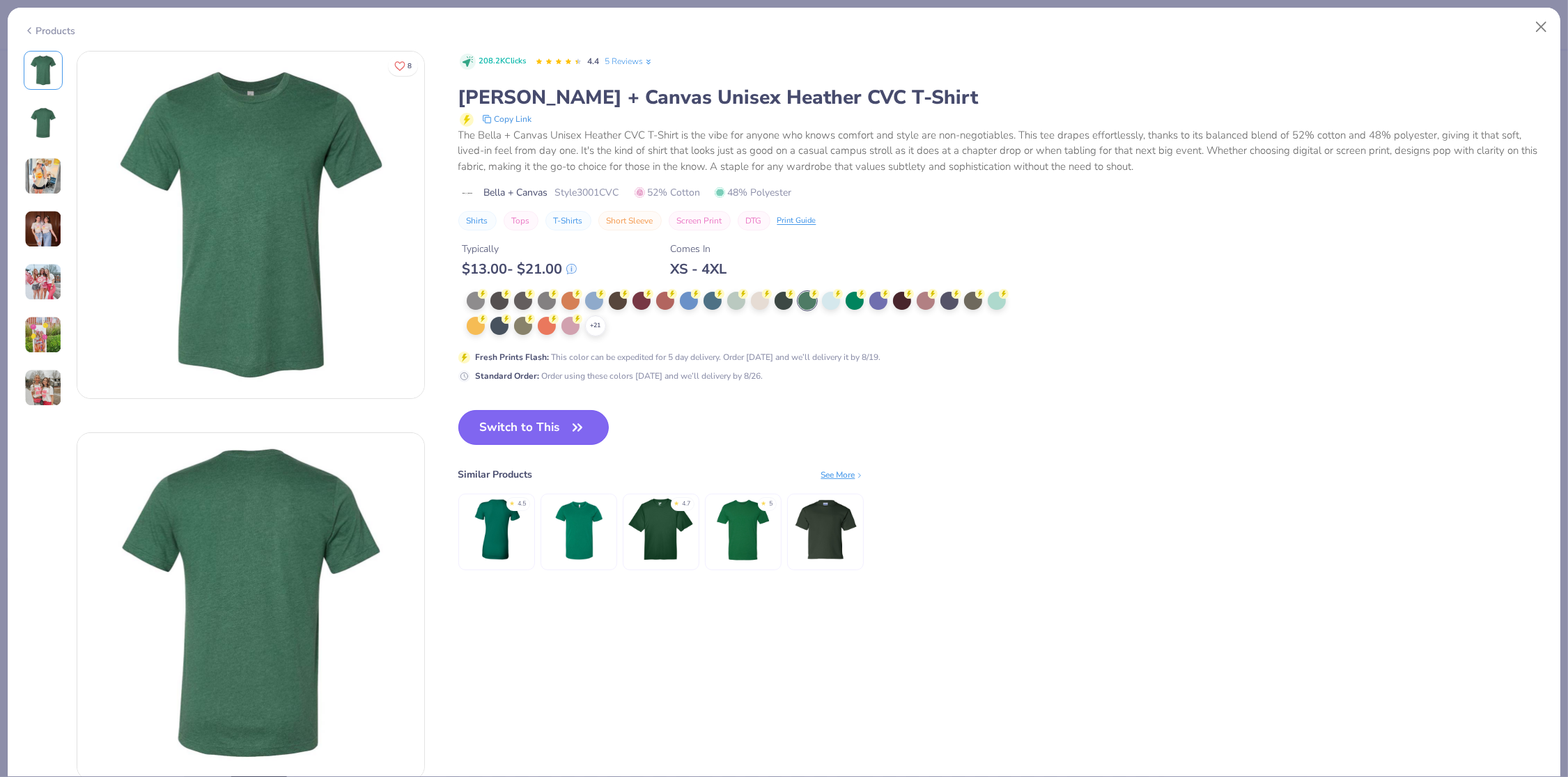
click at [541, 438] on button "Switch to This" at bounding box center [534, 428] width 151 height 35
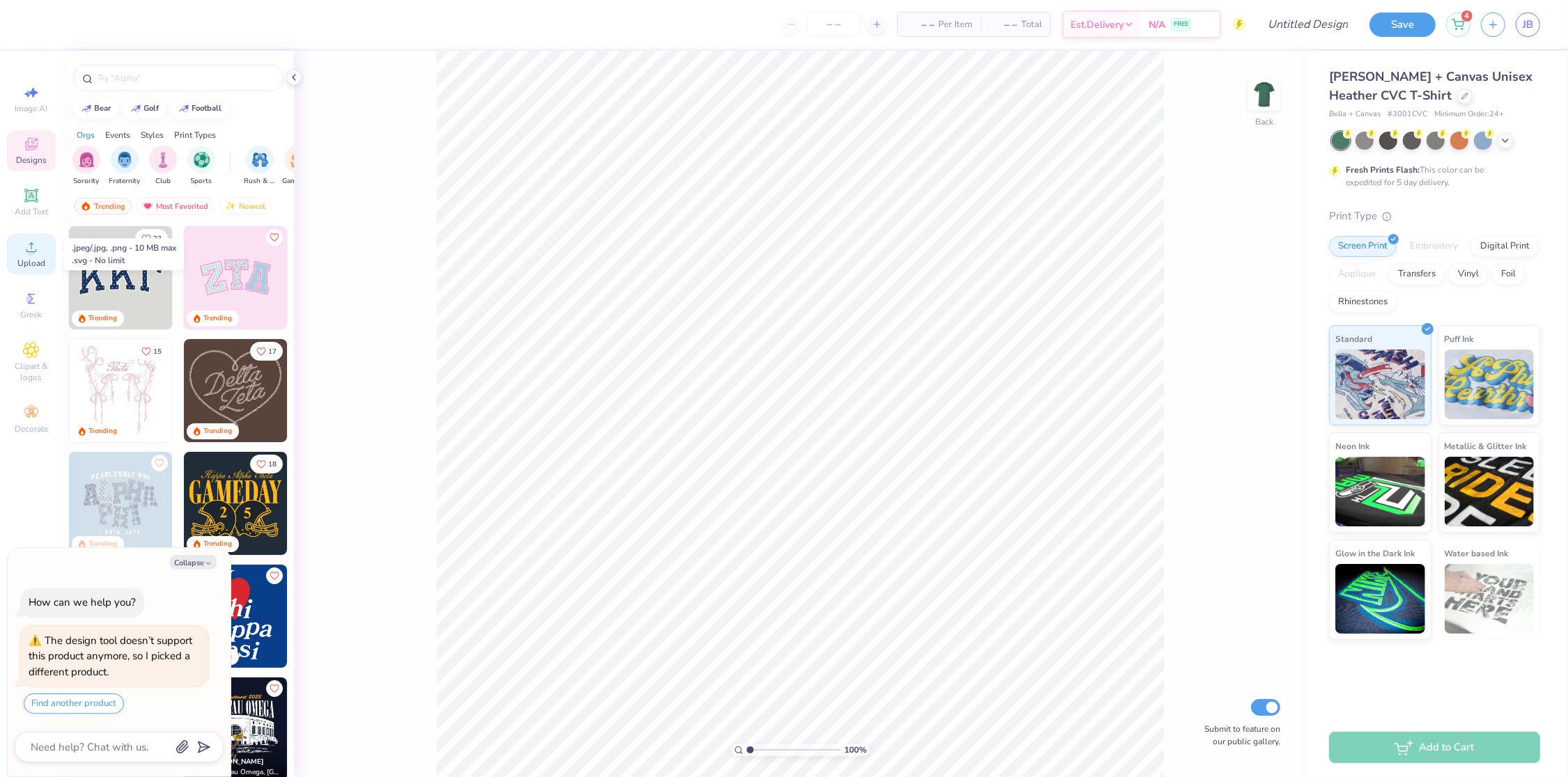
click at [27, 256] on icon at bounding box center [31, 246] width 16 height 16
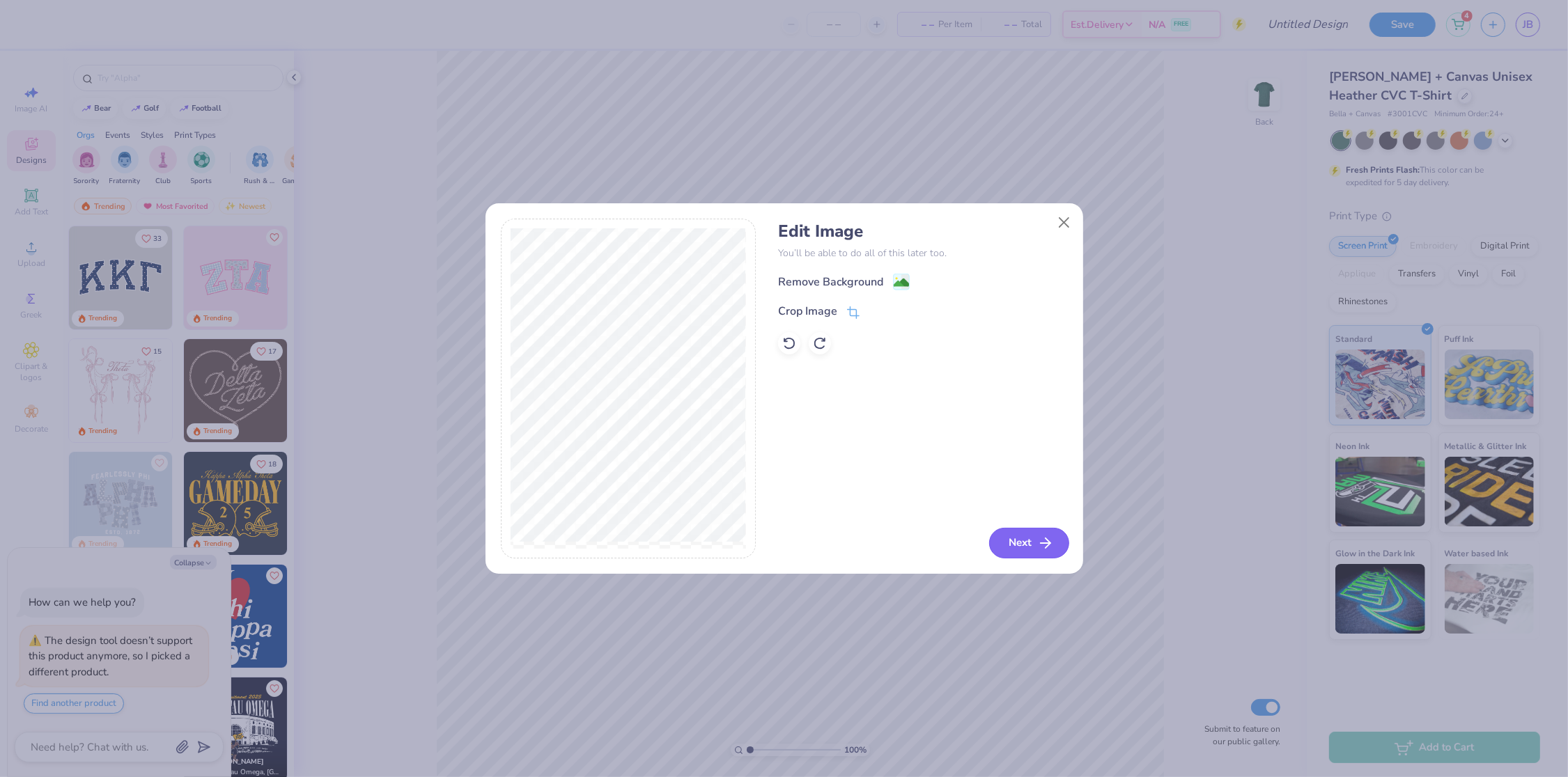
click at [1016, 545] on button "Next" at bounding box center [1029, 543] width 80 height 31
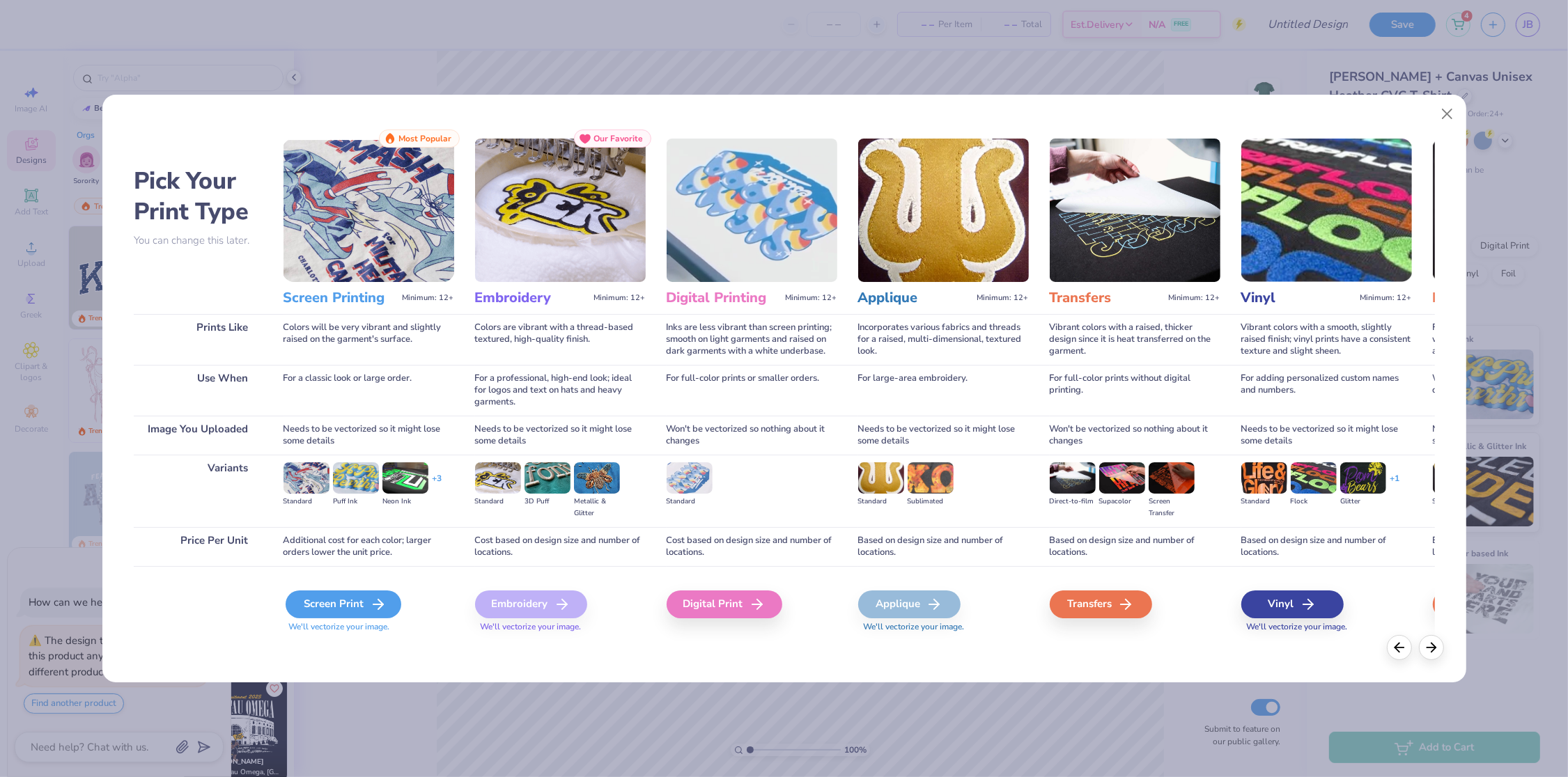
click at [345, 608] on div "Screen Print" at bounding box center [343, 605] width 115 height 28
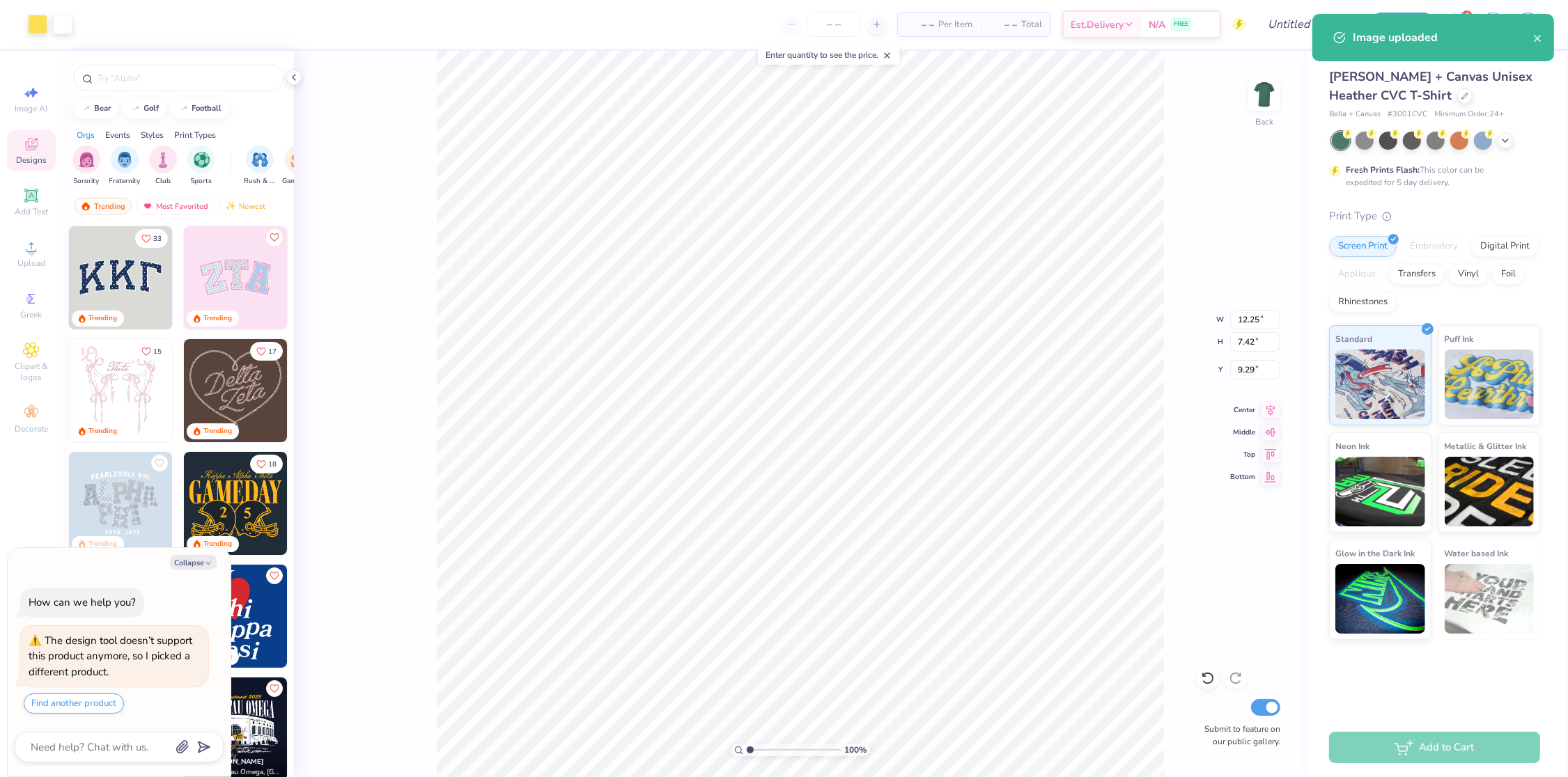
type textarea "x"
type input "3.92"
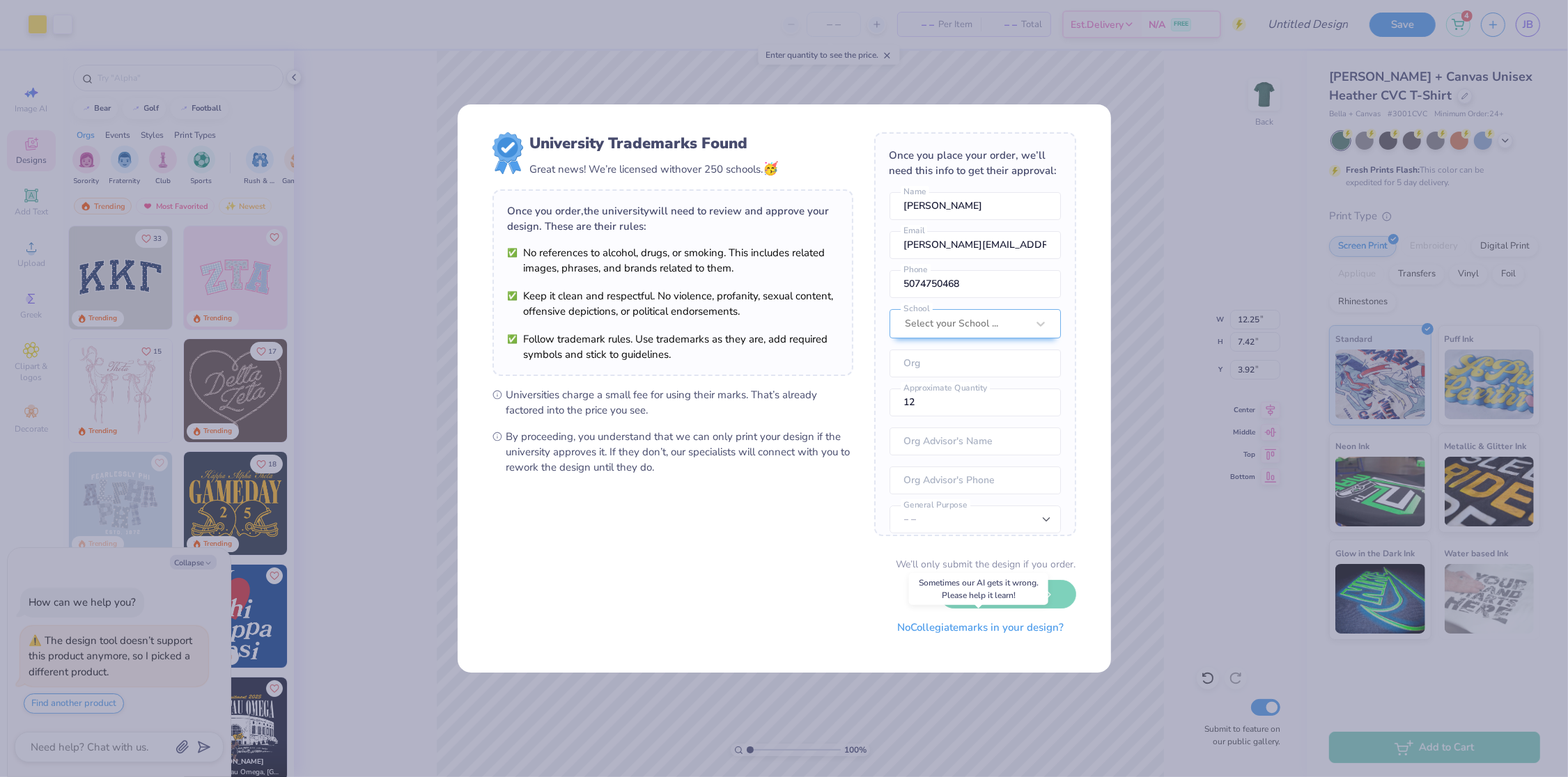
click at [1020, 635] on button "No Collegiate marks in your design?" at bounding box center [981, 628] width 190 height 28
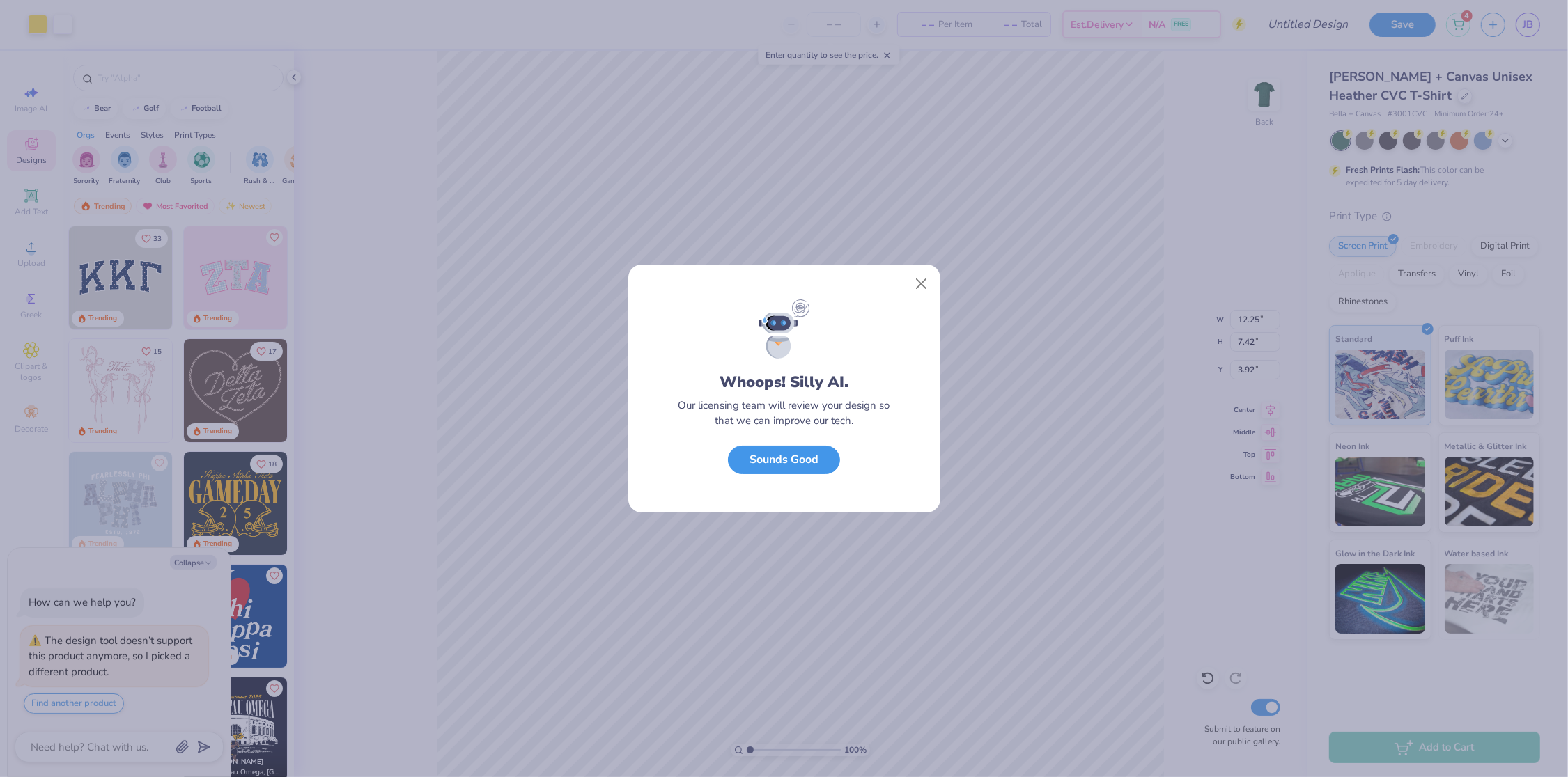
click at [826, 461] on button "Sounds Good" at bounding box center [783, 460] width 112 height 28
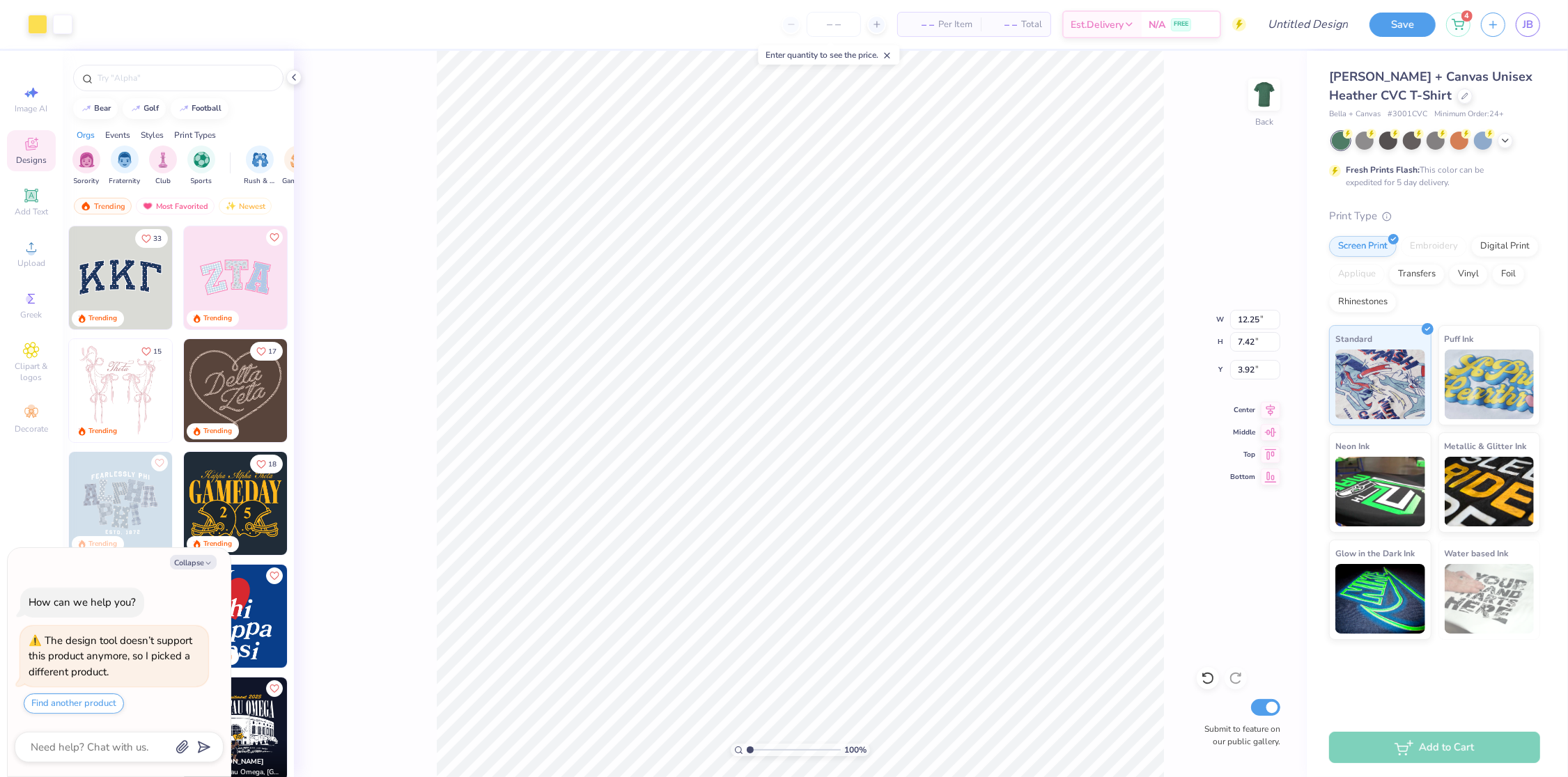
type textarea "x"
type input "10.07"
type input "6.10"
type input "3.93"
type textarea "x"
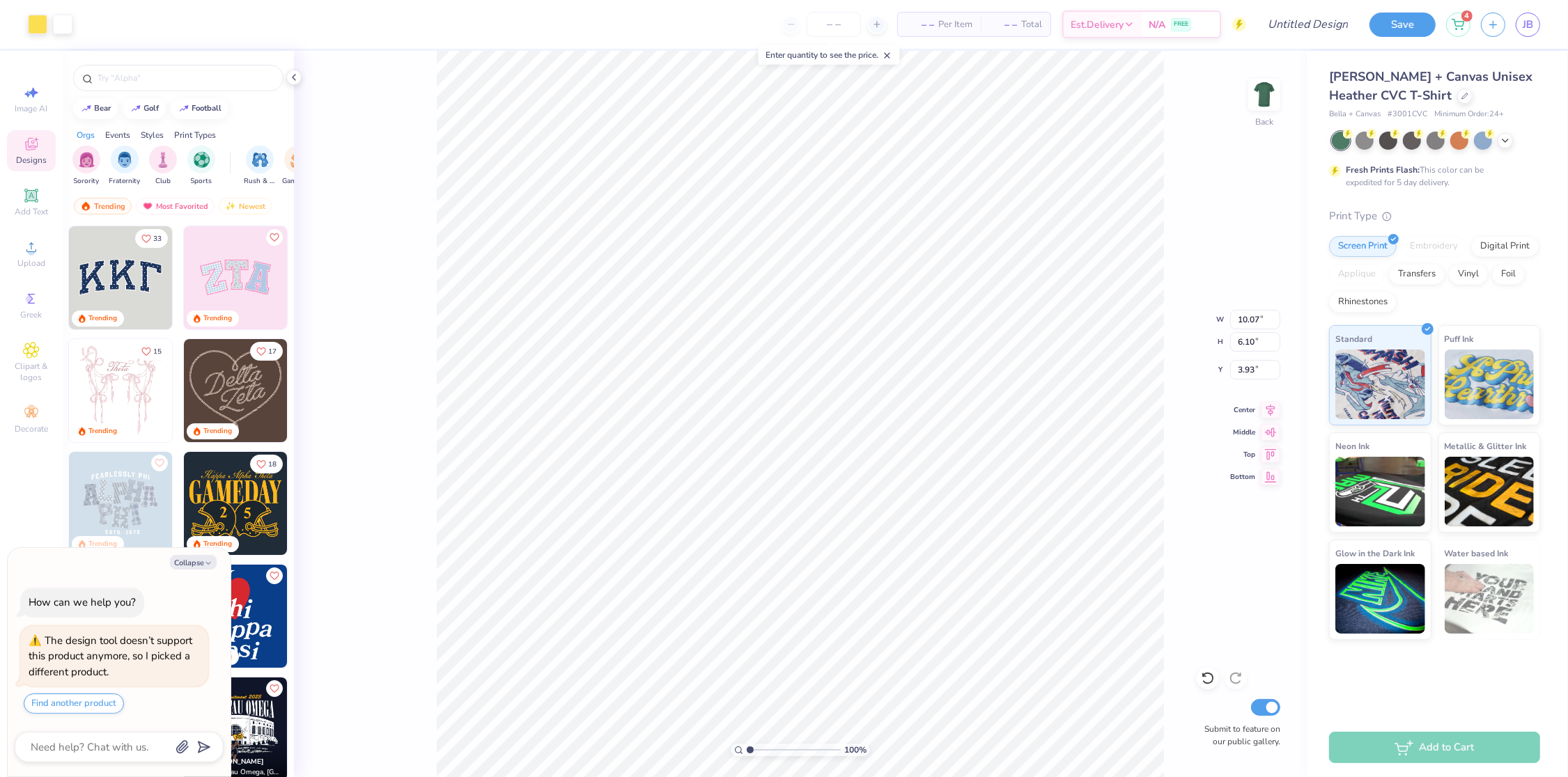
type input "4.59"
type textarea "x"
click at [819, 26] on input "number" at bounding box center [833, 24] width 54 height 25
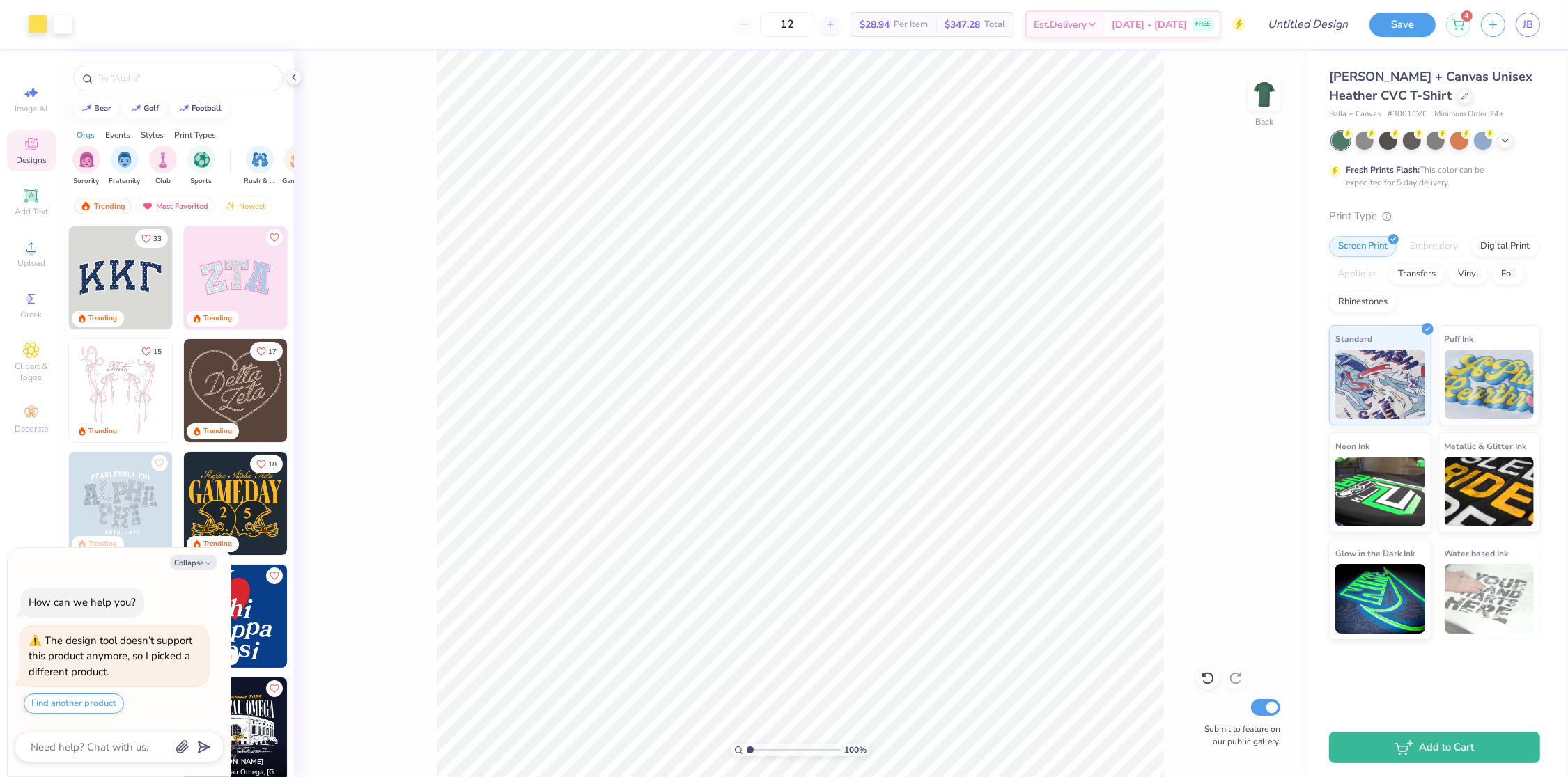
type input "12"
type textarea "x"
type input "10.67"
type input "6.46"
type input "4.22"
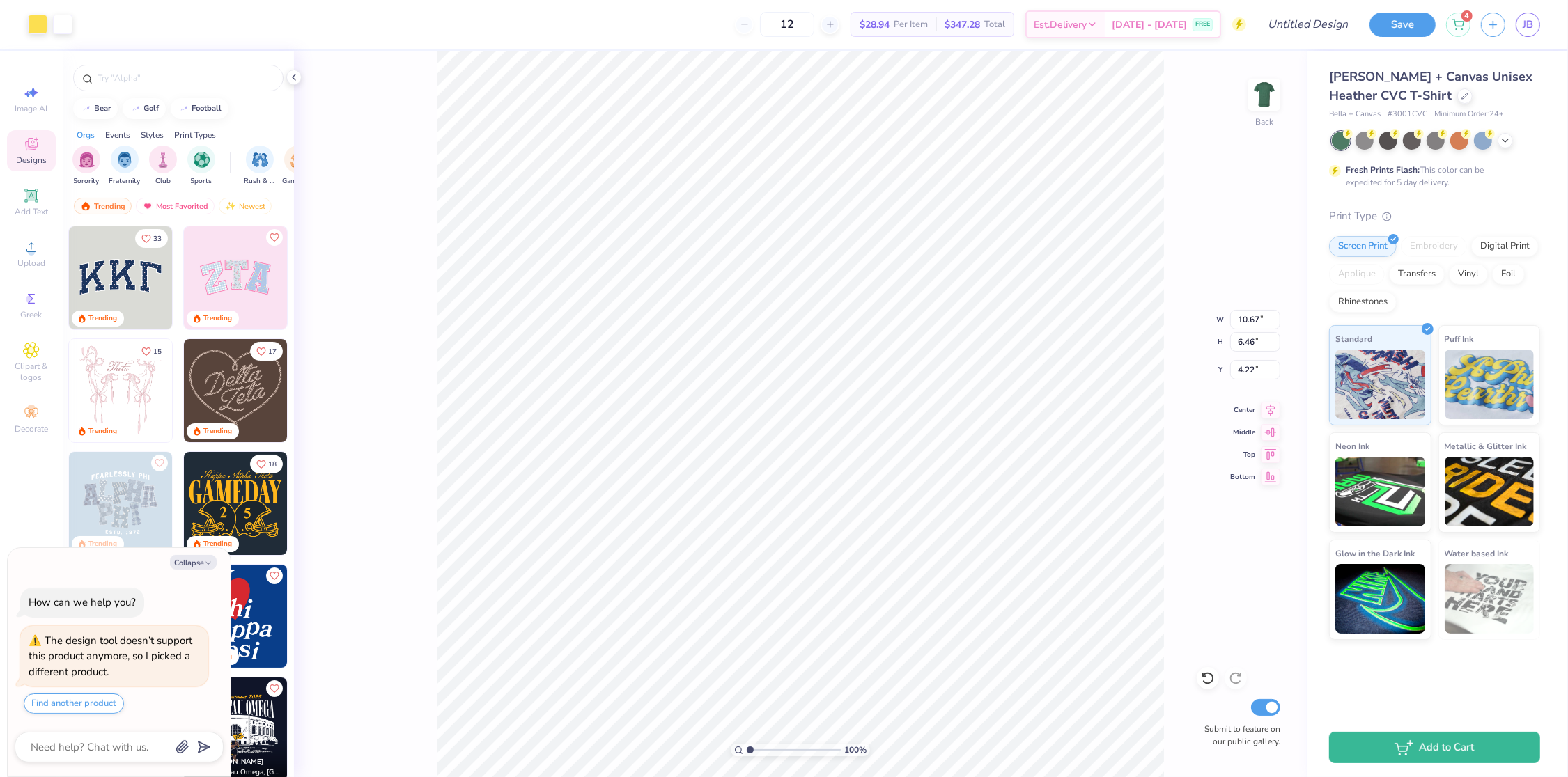
type textarea "x"
type input "5.02"
click at [1292, 22] on input "Design Title" at bounding box center [1291, 24] width 137 height 28
type textarea "x"
type input "P"
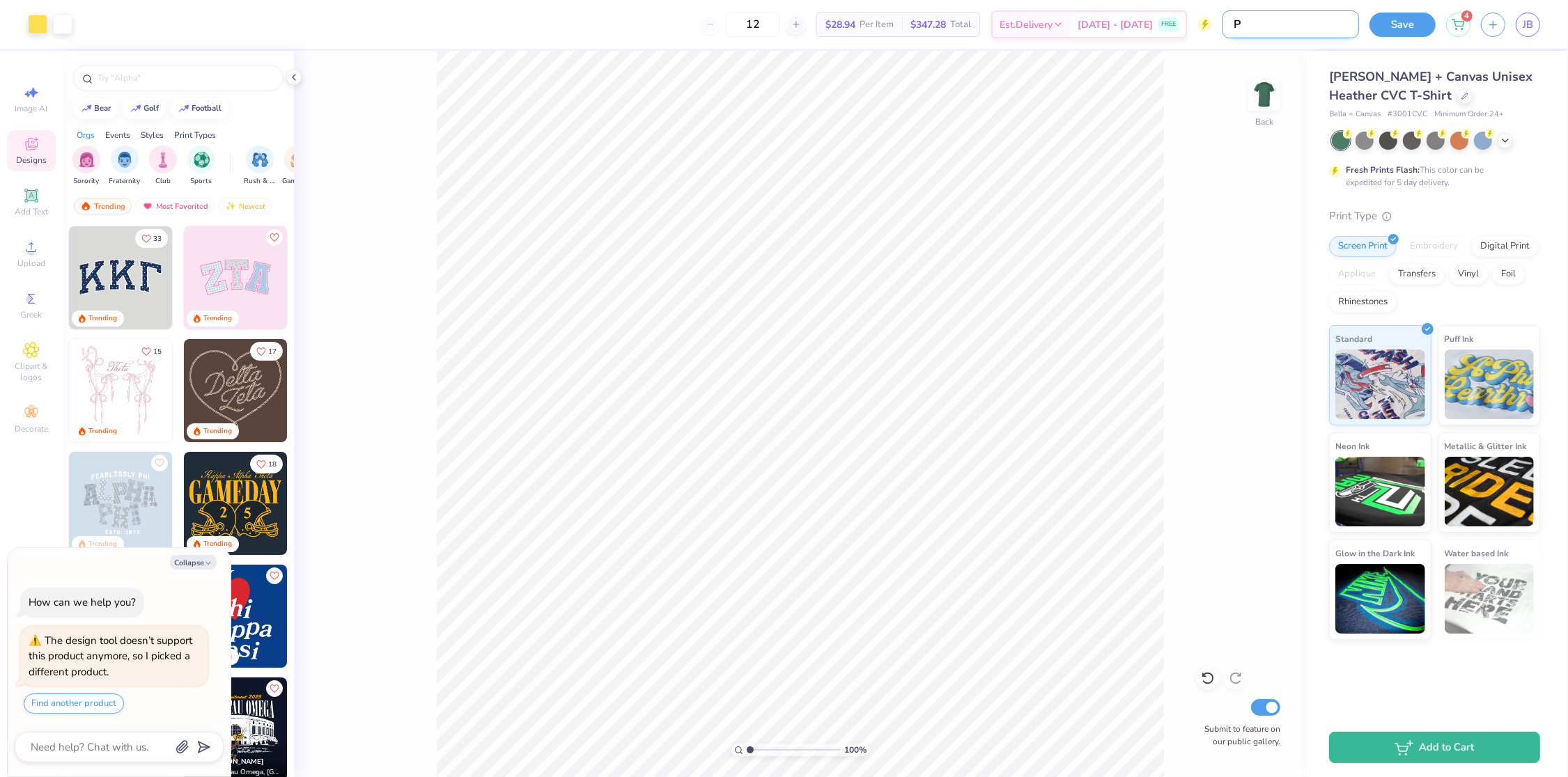
type textarea "x"
type input "Pa"
type textarea "x"
type input "P"
type textarea "x"
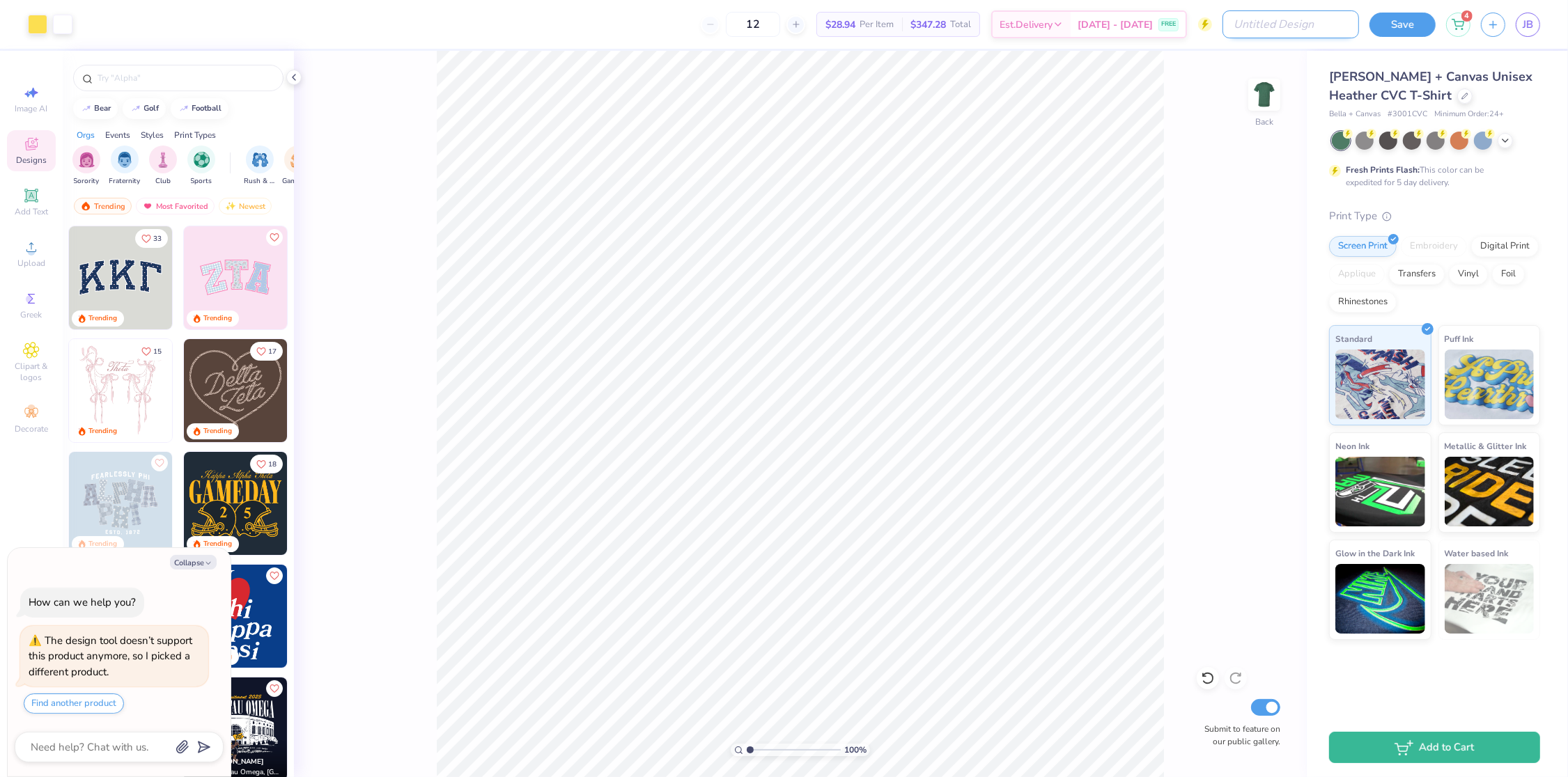
type textarea "x"
type input "B"
type textarea "x"
type input "Ba"
type textarea "x"
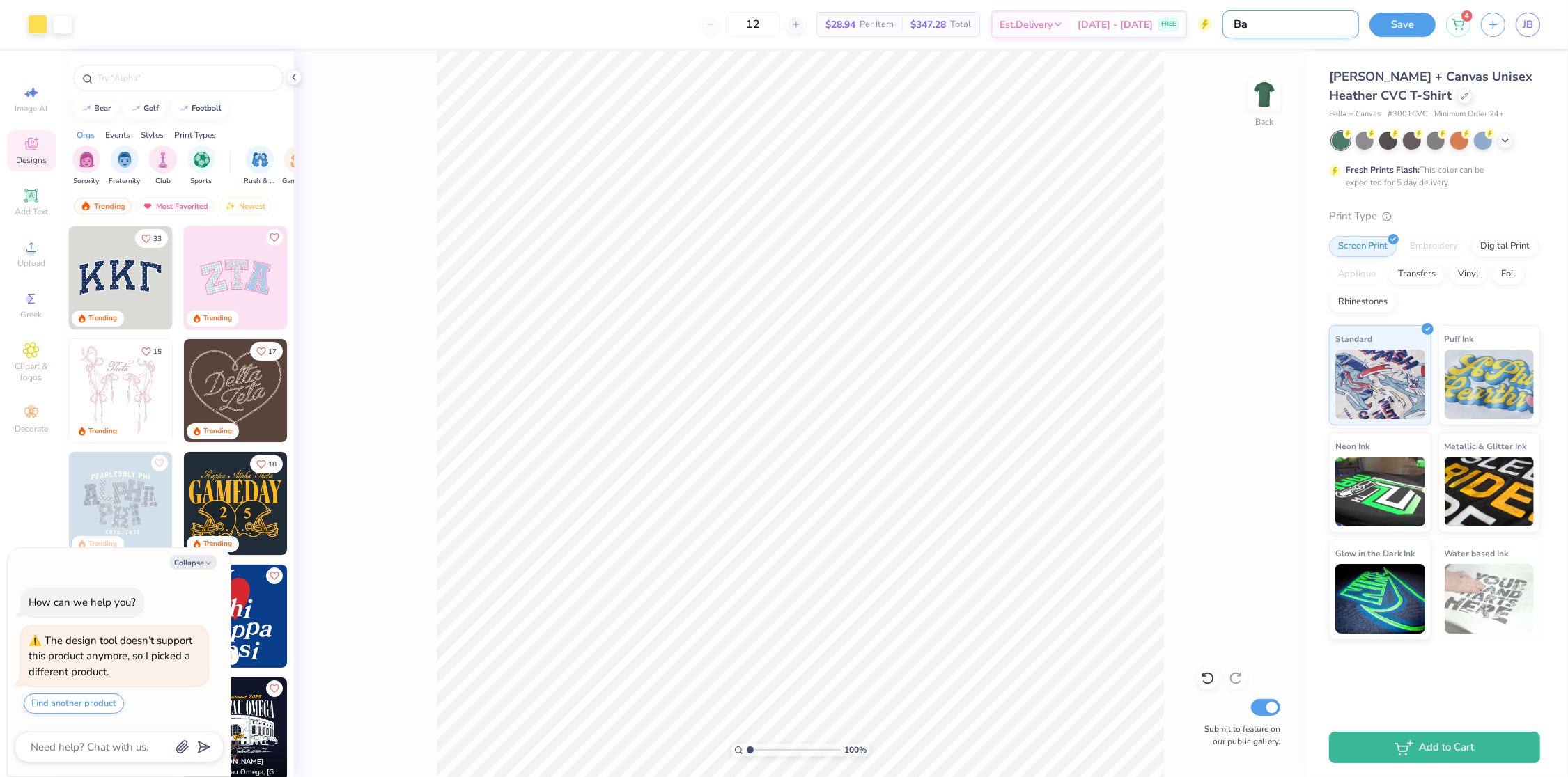
type input "Bas"
type textarea "x"
type input "Base"
type textarea "x"
type input "Basec"
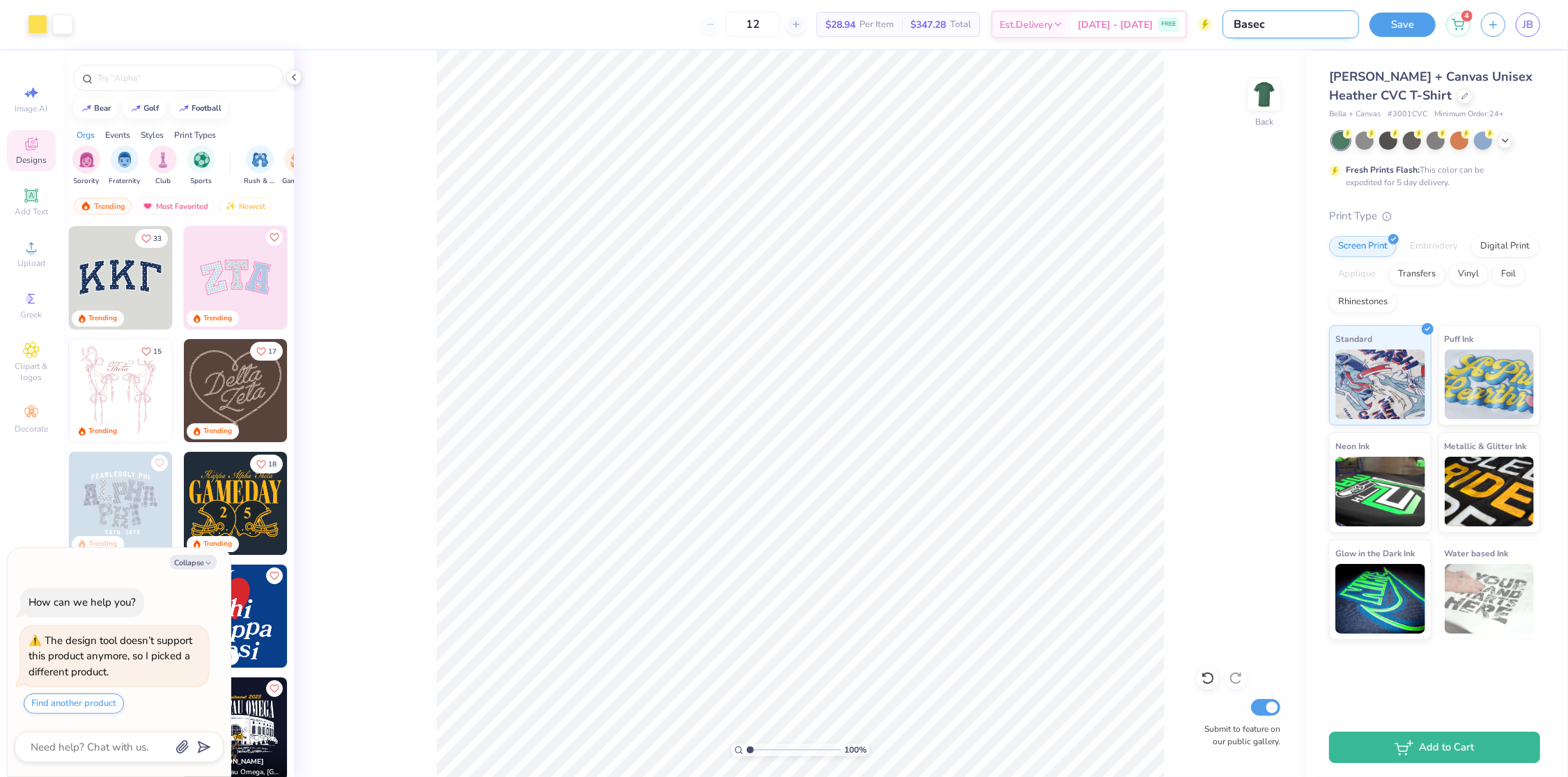
type textarea "x"
type input "Basecam"
type textarea "x"
type input "Basecamp"
type textarea "x"
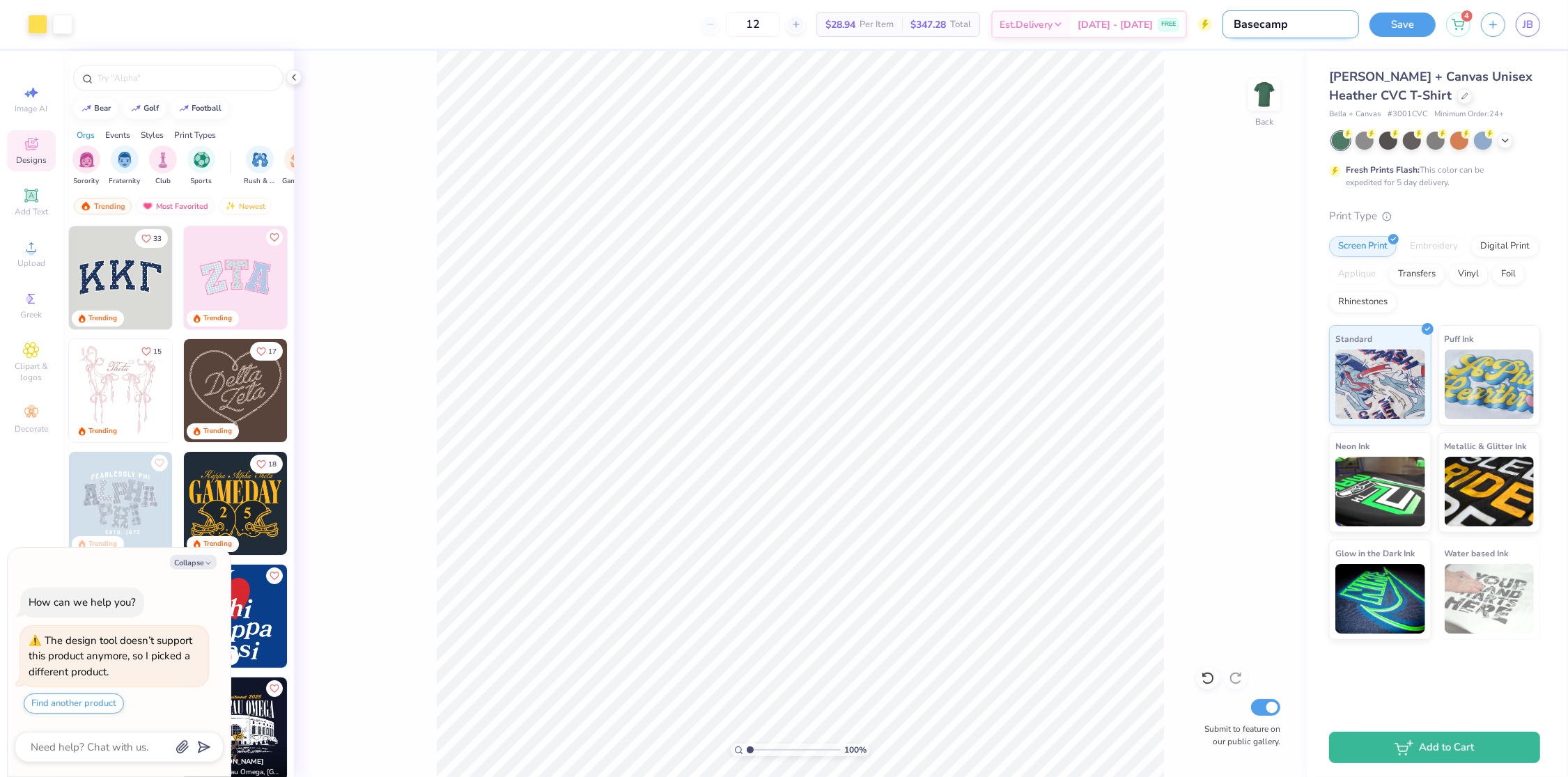
type input "BasecampP"
type textarea "x"
type input "BasecampPa"
type textarea "x"
type input "BasecampPac"
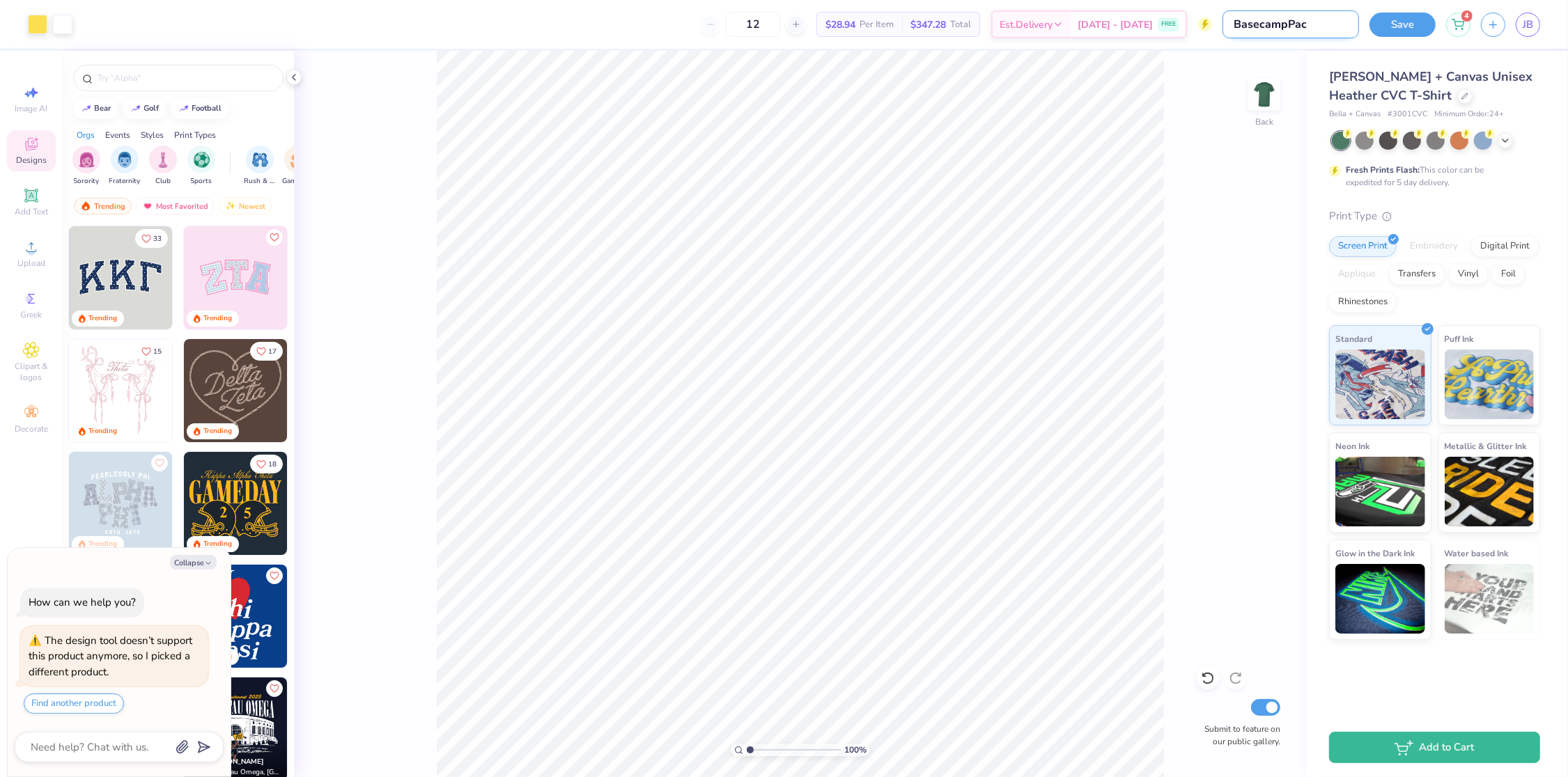
type textarea "x"
type input "BasecampPack"
click at [1398, 28] on button "Save" at bounding box center [1402, 24] width 66 height 24
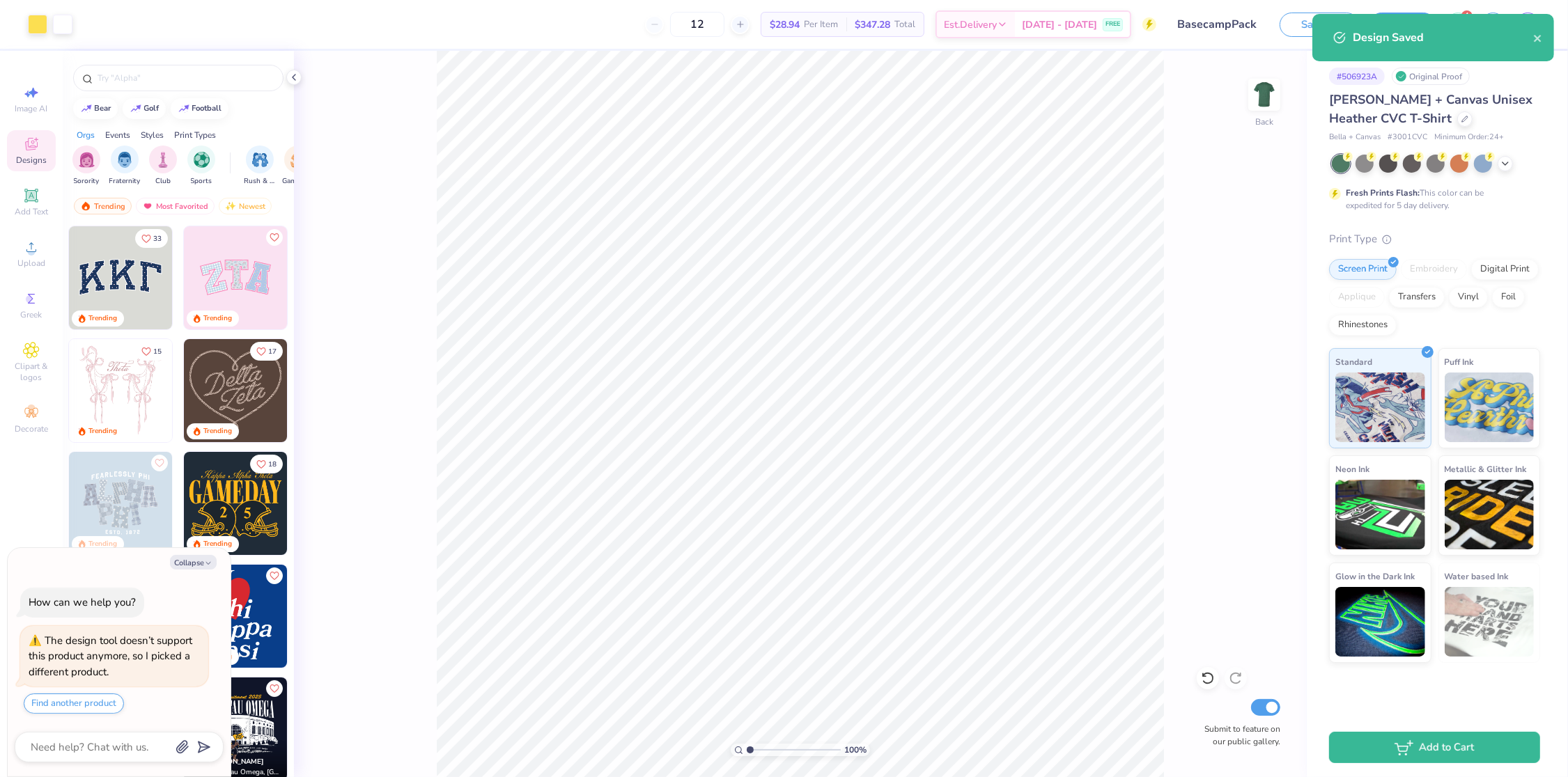
type textarea "x"
